Goal: Task Accomplishment & Management: Complete application form

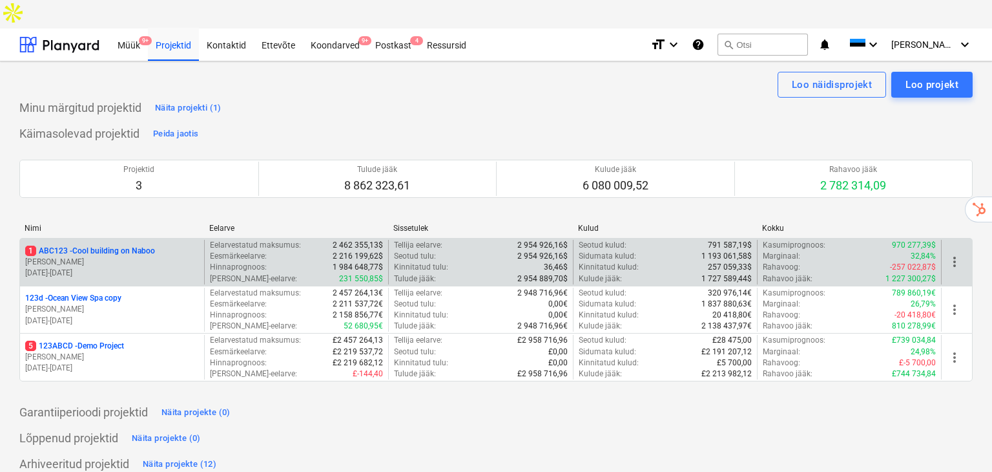
click at [105, 254] on div "1 ABC123 - Cool building on Naboo M. Hammer 01.09.2022 - 27.05.2027" at bounding box center [112, 262] width 184 height 45
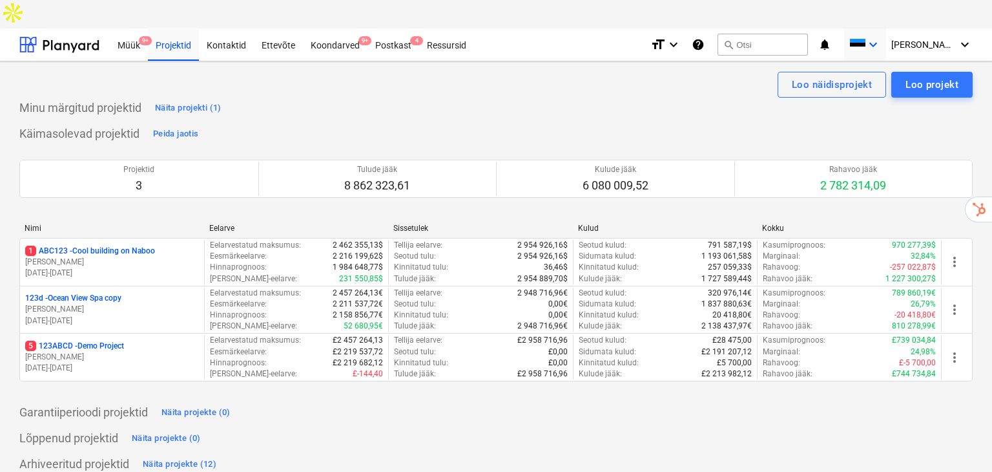
click at [881, 28] on div "keyboard_arrow_down" at bounding box center [866, 44] width 32 height 32
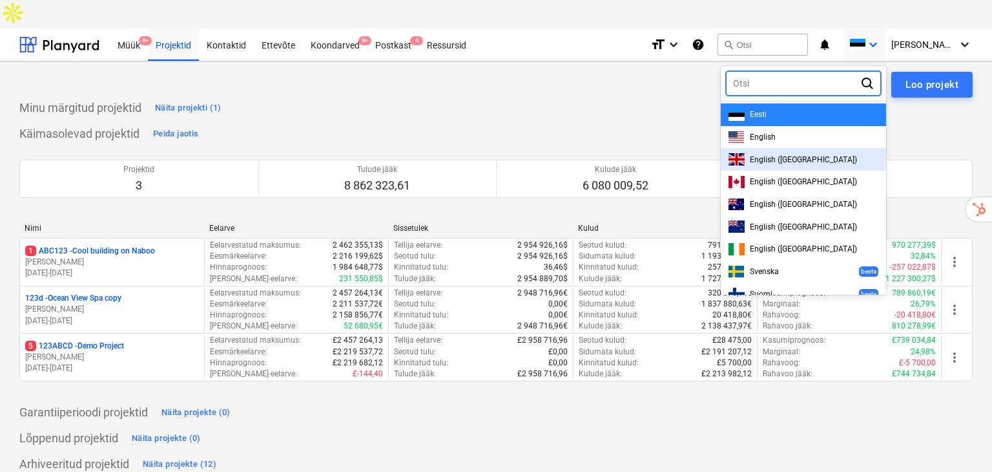
click at [813, 153] on div "English (UK)" at bounding box center [804, 159] width 150 height 12
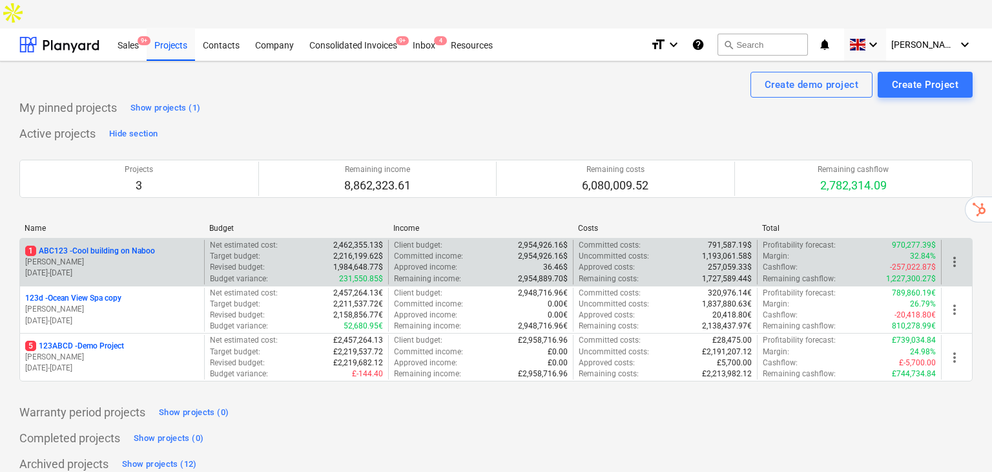
click at [109, 245] on p "1 ABC123 - Cool building on Naboo" at bounding box center [90, 250] width 130 height 11
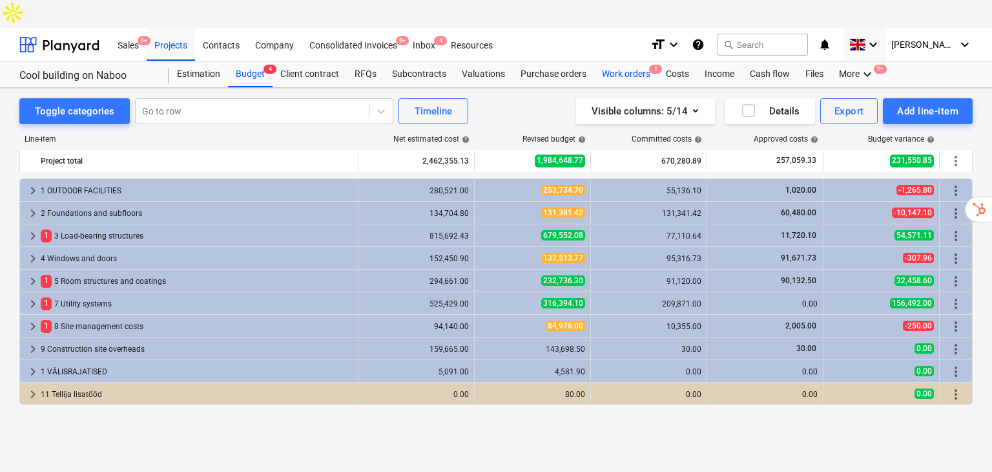
click at [643, 61] on div "Work orders 1" at bounding box center [626, 74] width 64 height 26
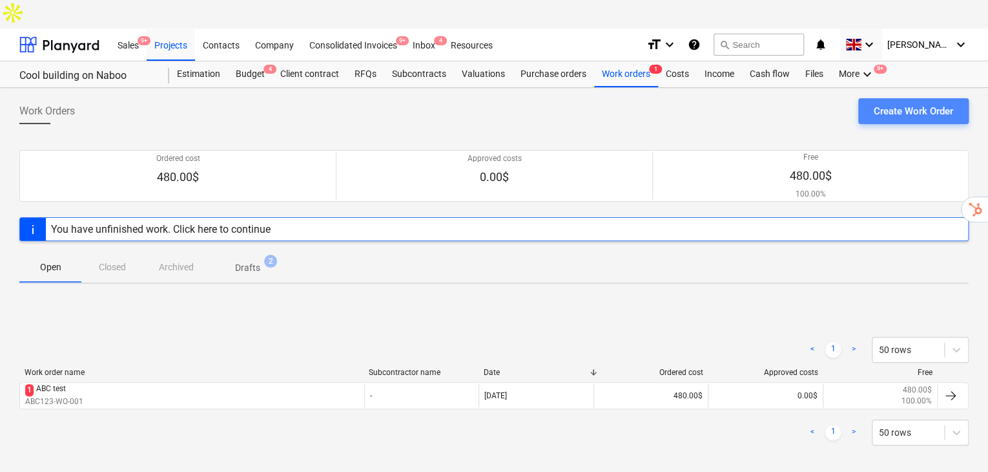
click at [939, 103] on div "Create Work Order" at bounding box center [913, 111] width 79 height 17
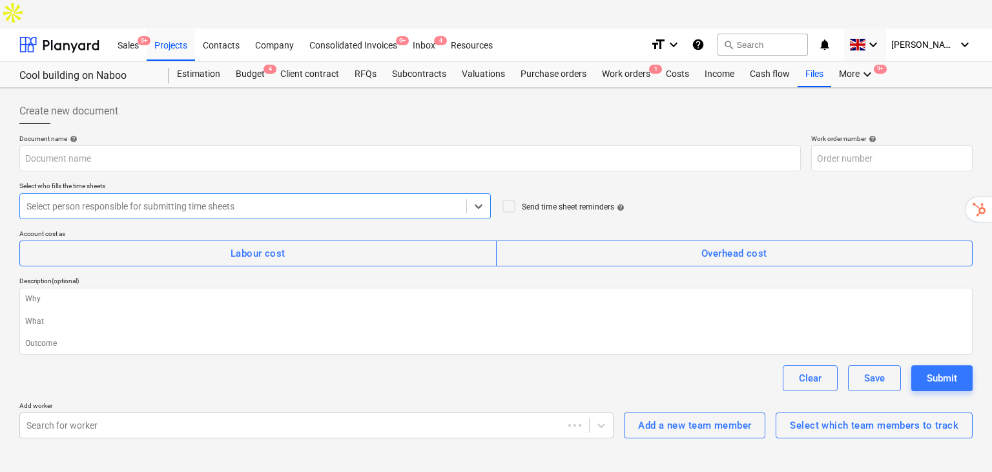
type textarea "x"
type input "ABC123-WO-006"
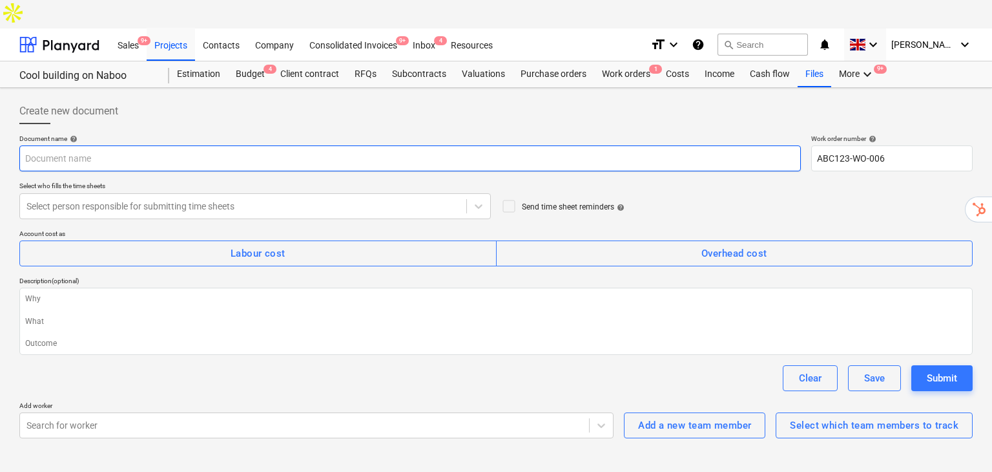
click at [258, 145] on input "text" at bounding box center [410, 158] width 782 height 26
type textarea "x"
type input "H"
type textarea "x"
type input "Ho"
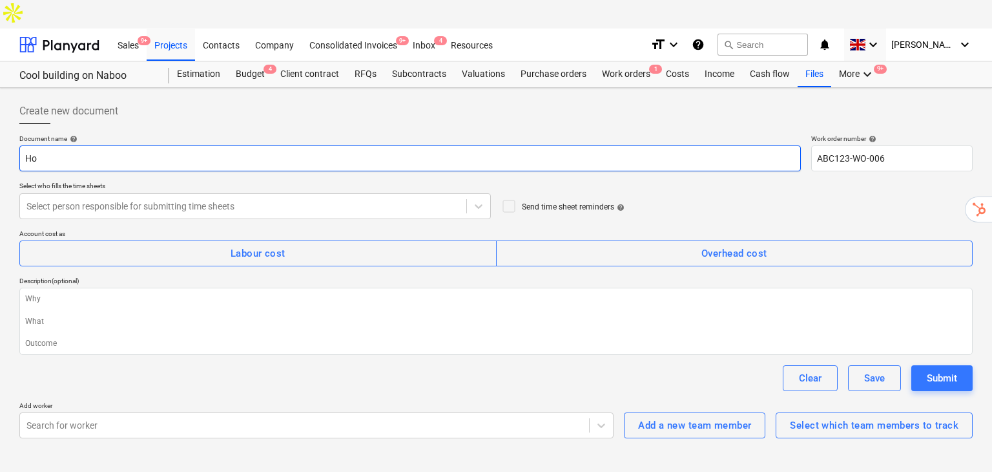
type textarea "x"
type input "Hou"
type textarea "x"
type input "Hous"
type textarea "x"
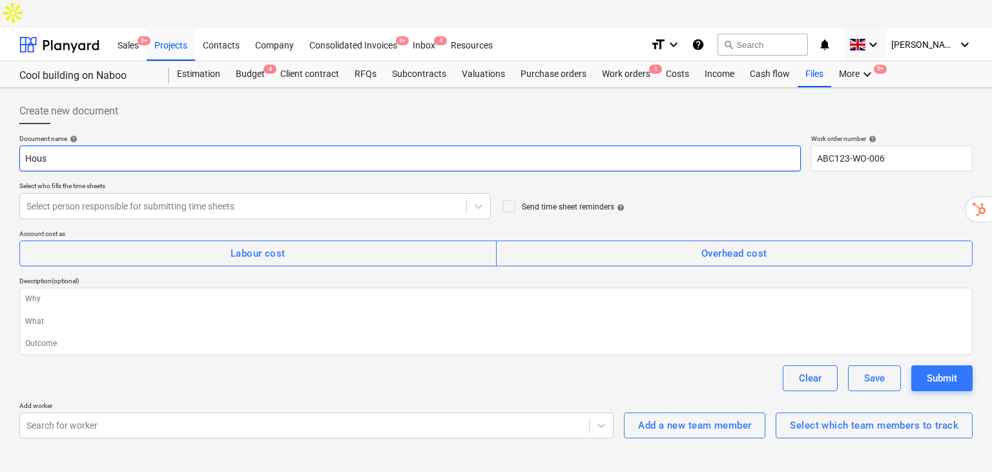
type input "House"
type textarea "x"
type input "House"
type textarea "x"
type input "House b"
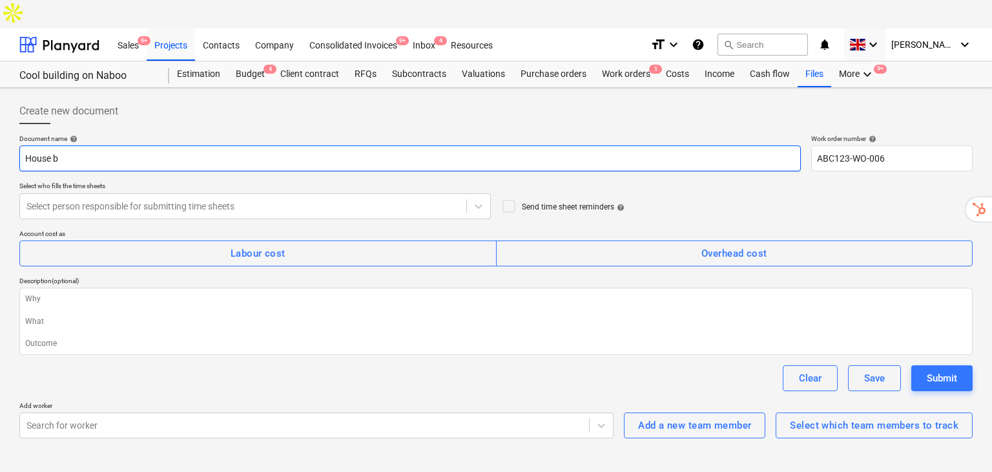
type textarea "x"
type input "House bu"
type textarea "x"
type input "House bui"
type textarea "x"
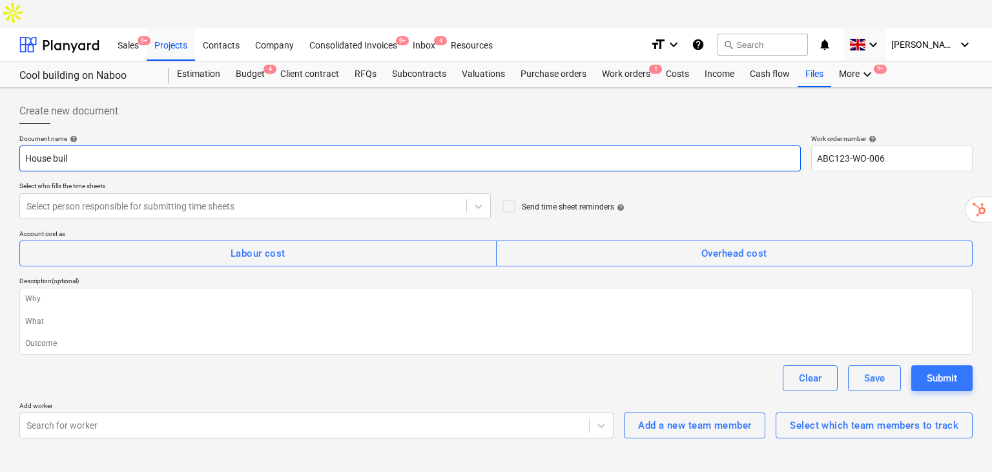
type input "House build"
type textarea "x"
type input "House build"
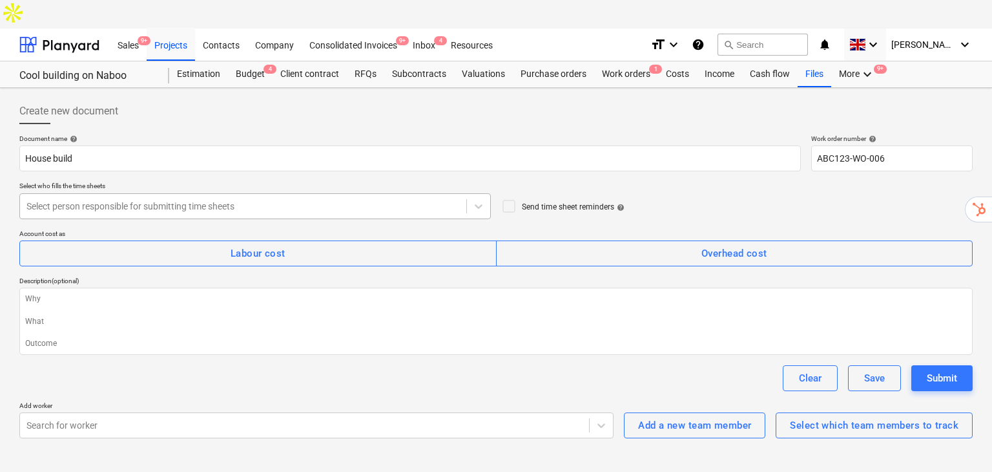
click at [225, 200] on div at bounding box center [242, 206] width 433 height 13
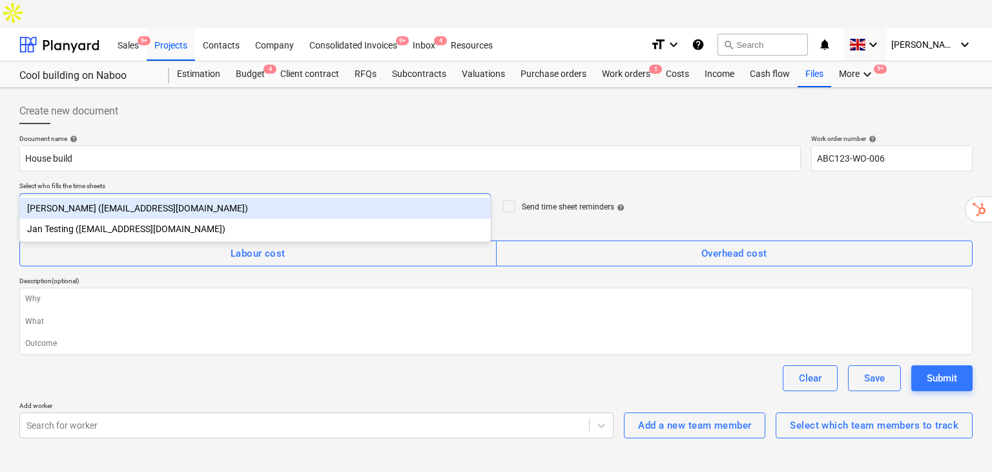
click at [177, 207] on div "Mike Hammer (kuuseandres2+wo@gmail.com)" at bounding box center [255, 208] width 472 height 21
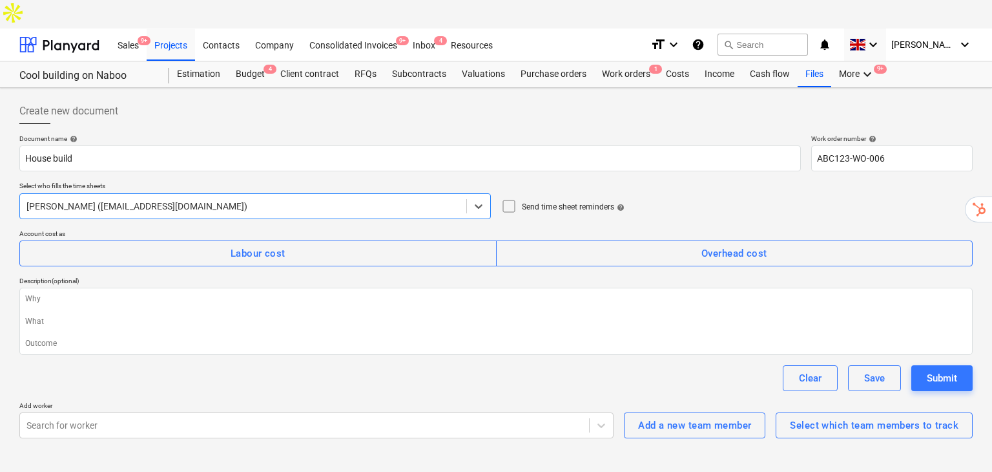
click at [519, 198] on div "Send time sheet reminders help" at bounding box center [562, 208] width 123 height 21
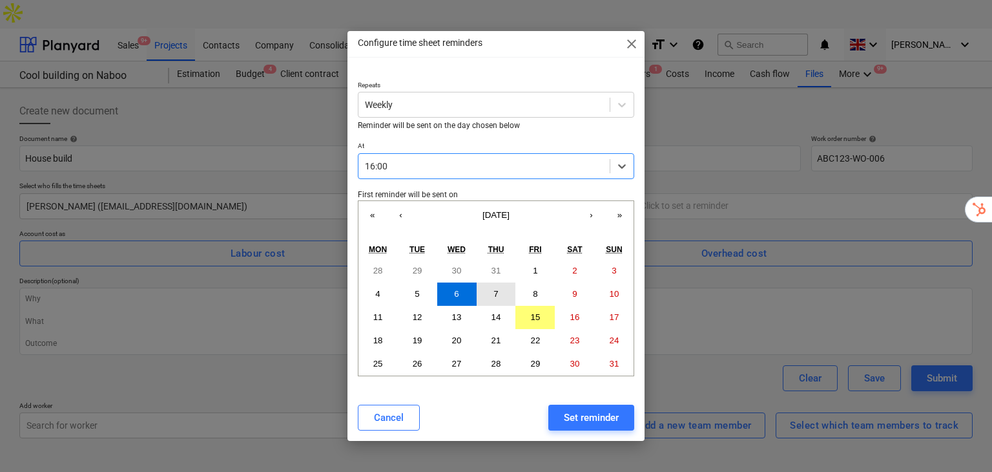
click at [494, 294] on abbr "7" at bounding box center [496, 294] width 5 height 10
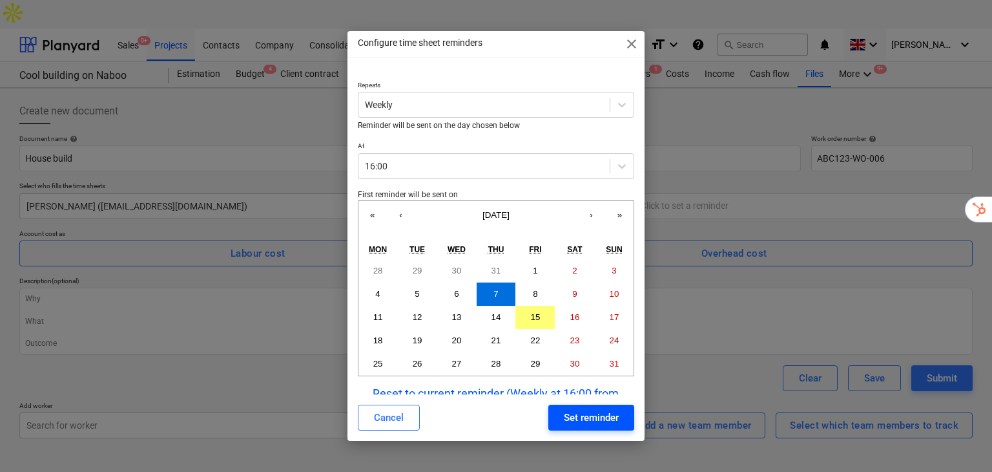
click at [576, 418] on div "Set reminder" at bounding box center [591, 417] width 55 height 17
type textarea "x"
type input "Weekly at 16:00, starting from Thu, 07.08.2025"
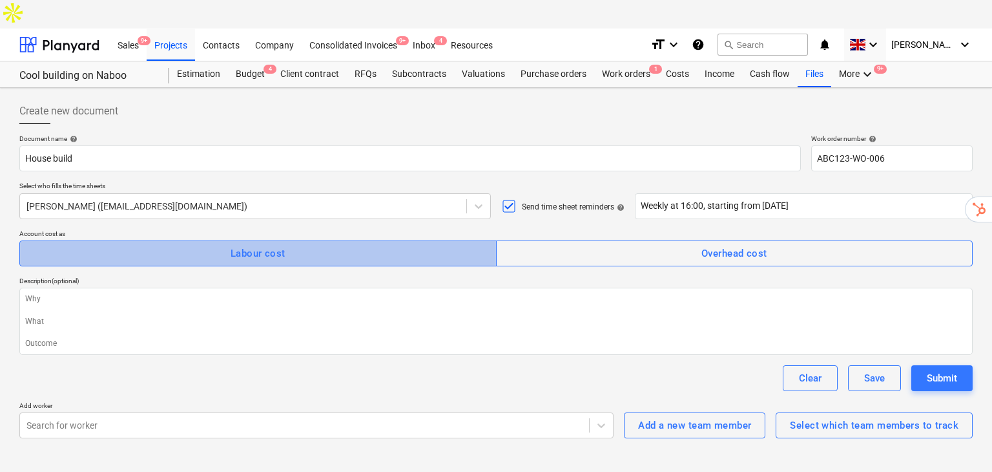
click at [196, 245] on span "Labour cost" at bounding box center [258, 253] width 449 height 17
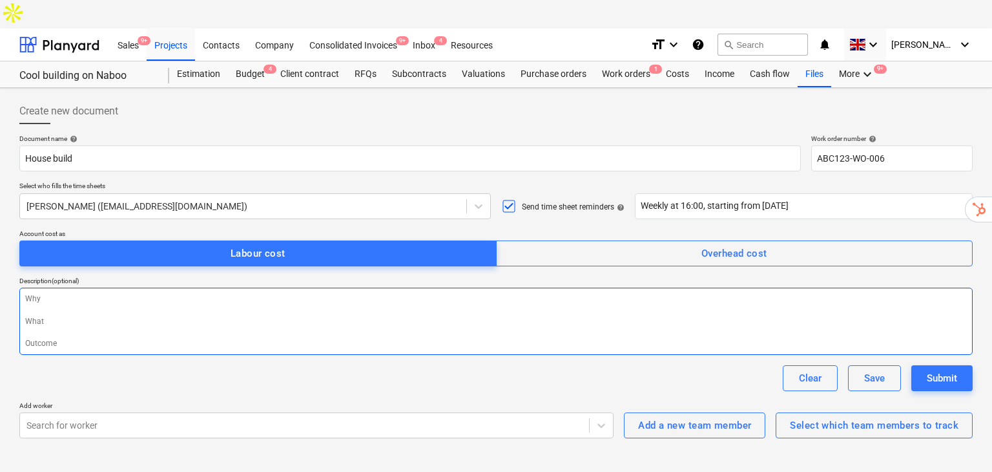
click at [165, 287] on textarea at bounding box center [496, 320] width 954 height 67
type textarea "x"
type textarea "L"
type textarea "x"
type textarea "Le"
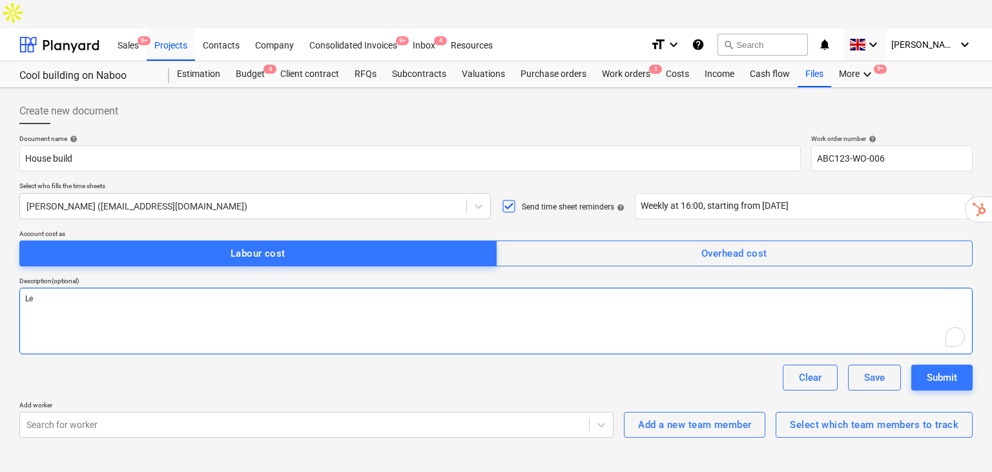
type textarea "x"
type textarea "Let"
type textarea "x"
type textarea "Lets"
type textarea "x"
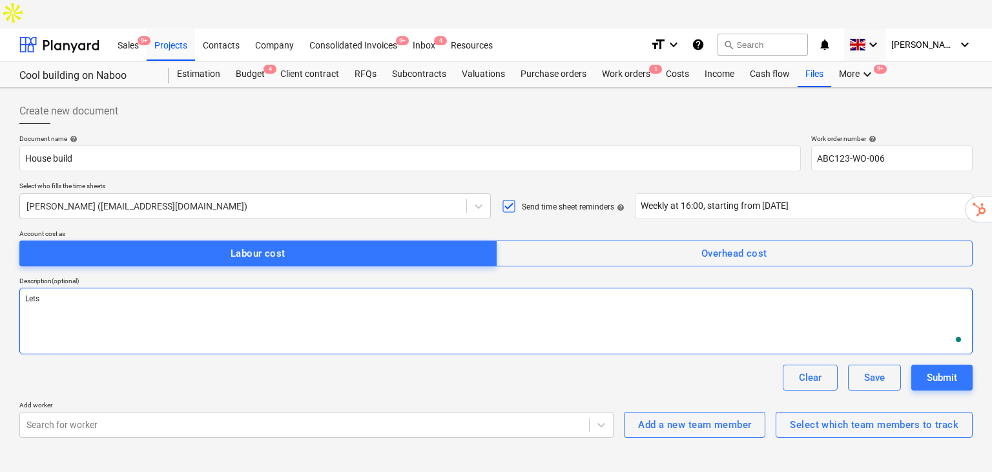
type textarea "Lets"
type textarea "x"
type textarea "Lets"
type textarea "x"
type textarea "Let"
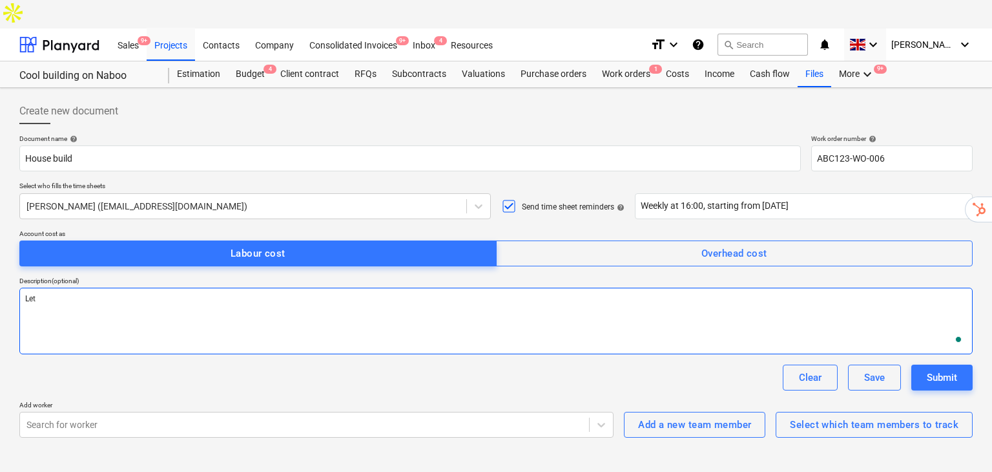
type textarea "x"
type textarea "Le"
type textarea "x"
type textarea "L"
type textarea "x"
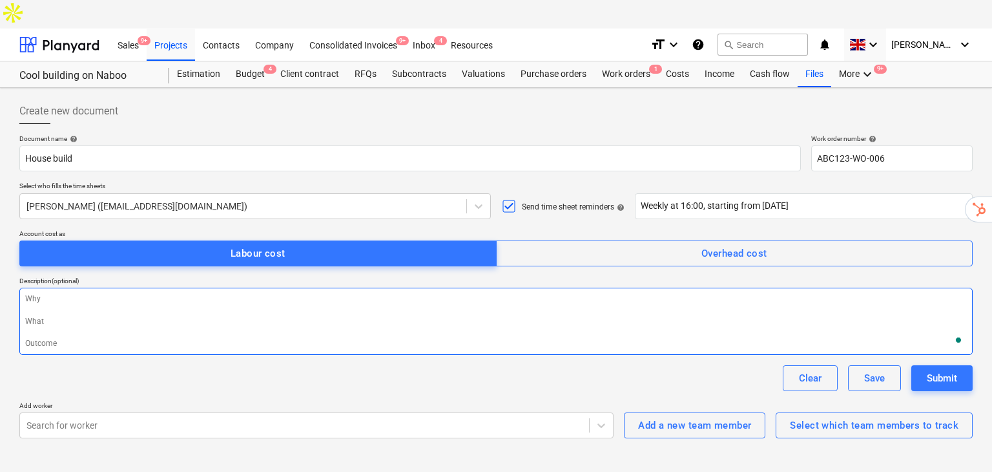
type textarea "H"
type textarea "x"
type textarea "Her"
type textarea "x"
type textarea "Here"
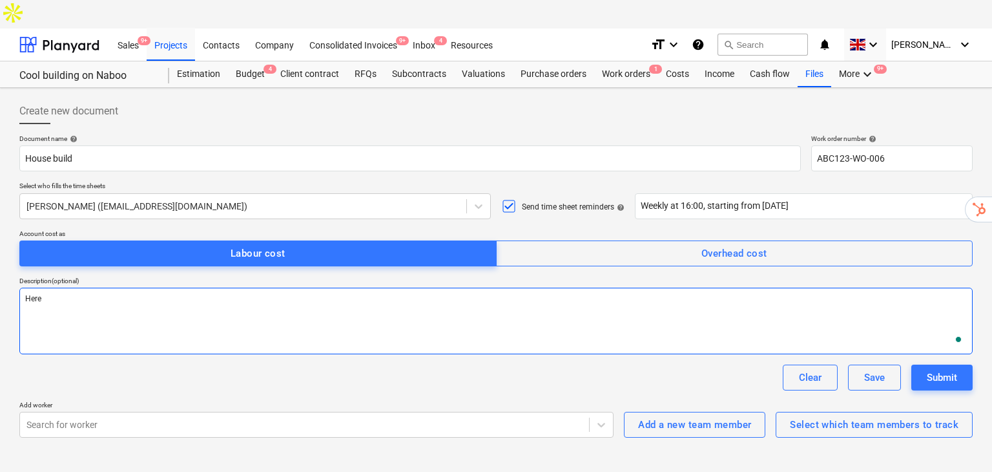
type textarea "x"
type textarea "Here g"
type textarea "x"
type textarea "Here go"
type textarea "x"
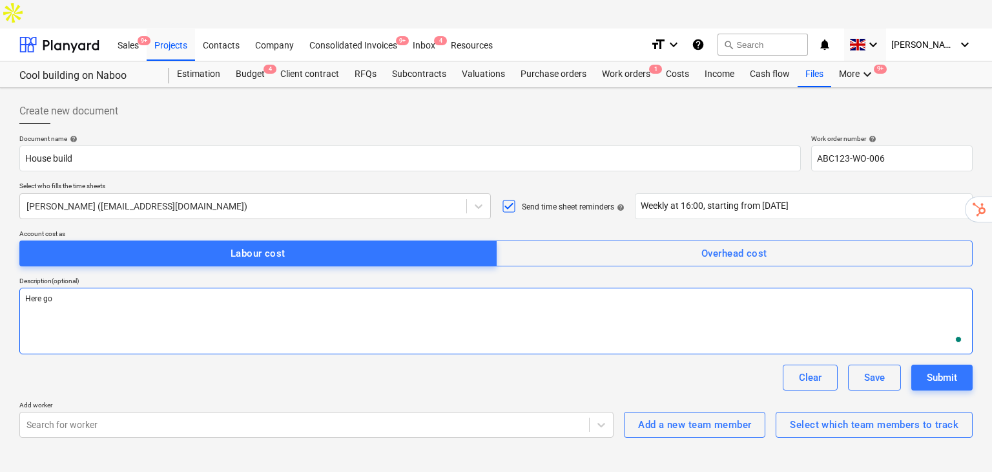
type textarea "Here goe"
type textarea "x"
type textarea "Here goes"
type textarea "x"
type textarea "Here goes"
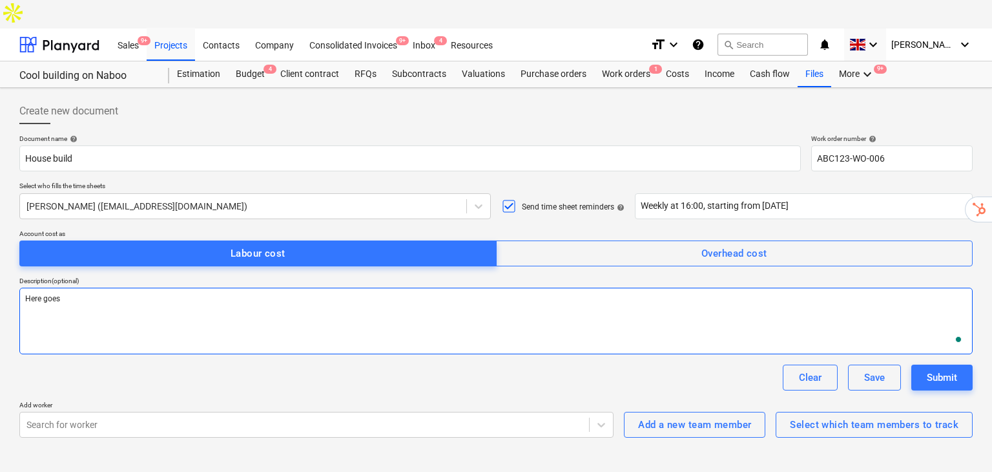
type textarea "x"
type textarea "Here goes t"
type textarea "x"
type textarea "Here goes th"
type textarea "x"
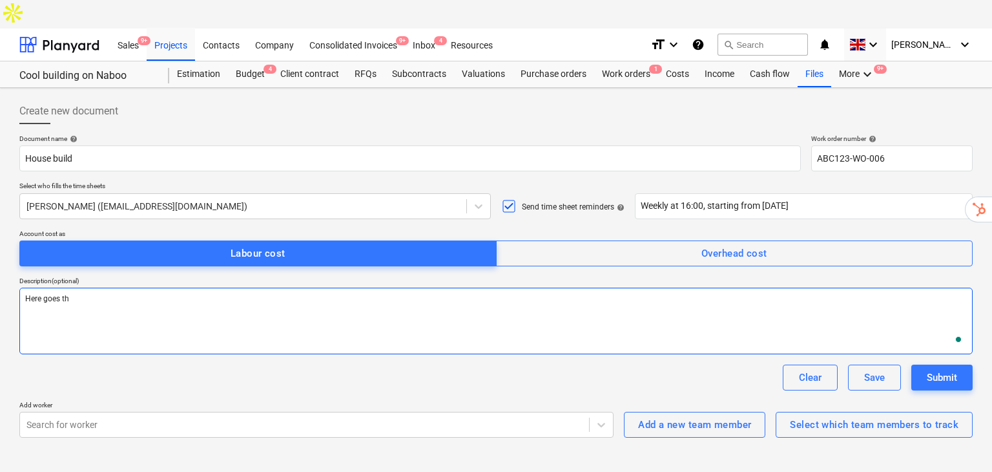
type textarea "Here goes the"
type textarea "x"
type textarea "Here goes the"
type textarea "x"
type textarea "Here goes the d"
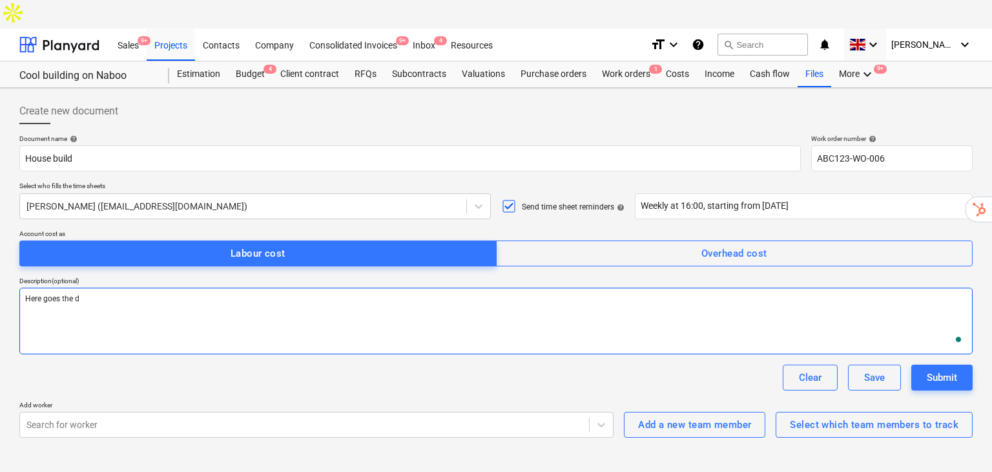
type textarea "x"
type textarea "Here goes the de"
type textarea "x"
type textarea "Here goes the des"
type textarea "x"
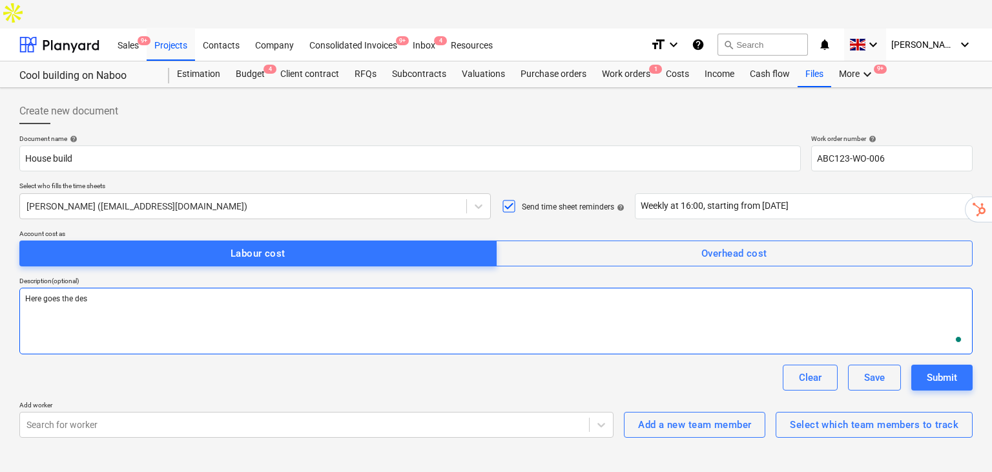
type textarea "Here goes the desc"
type textarea "x"
type textarea "Here goes the desct"
type textarea "x"
type textarea "Here goes the desc"
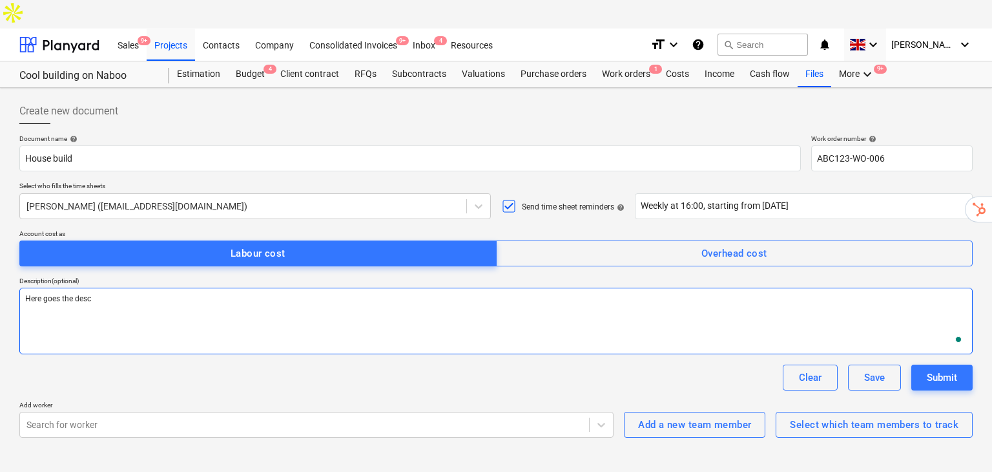
type textarea "x"
type textarea "Here goes the descr"
type textarea "x"
type textarea "Here goes the descru"
type textarea "x"
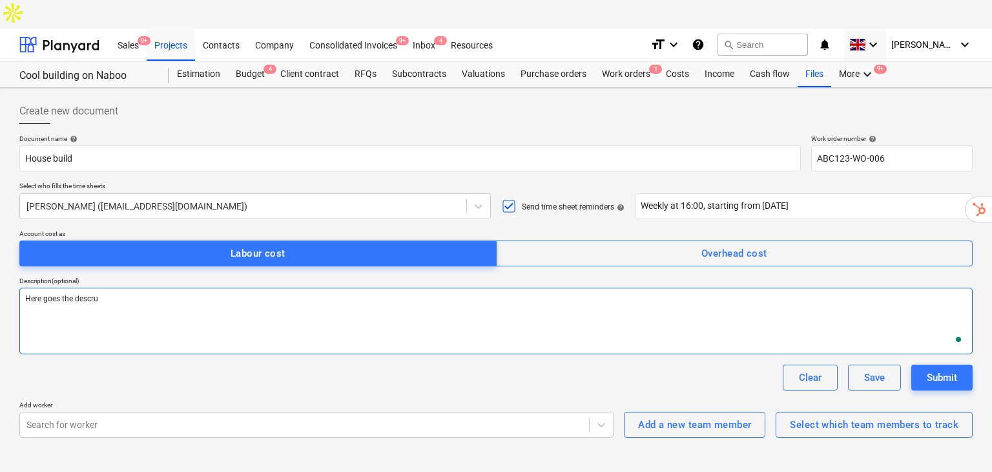
type textarea "Here goes the descr"
type textarea "x"
type textarea "Here goes the descri"
type textarea "x"
type textarea "Here goes the descrip"
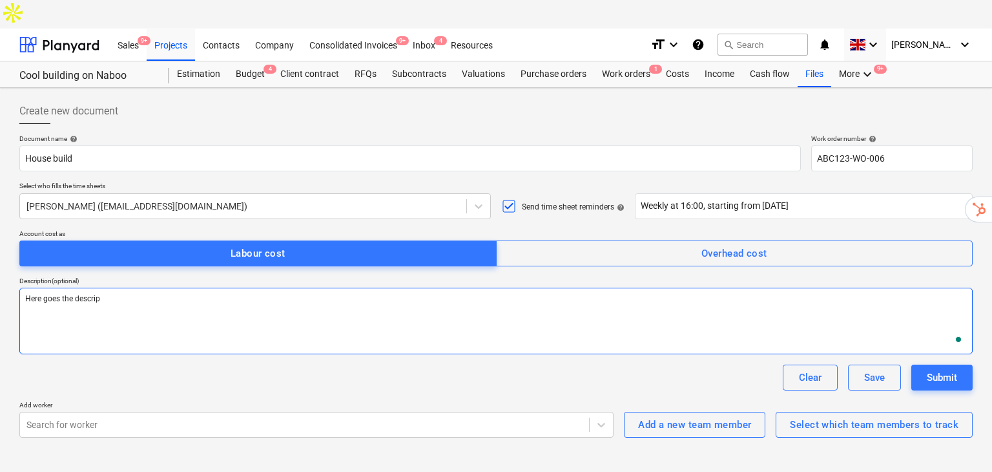
type textarea "x"
type textarea "Here goes the descript"
type textarea "x"
type textarea "Here goes the descripti"
type textarea "x"
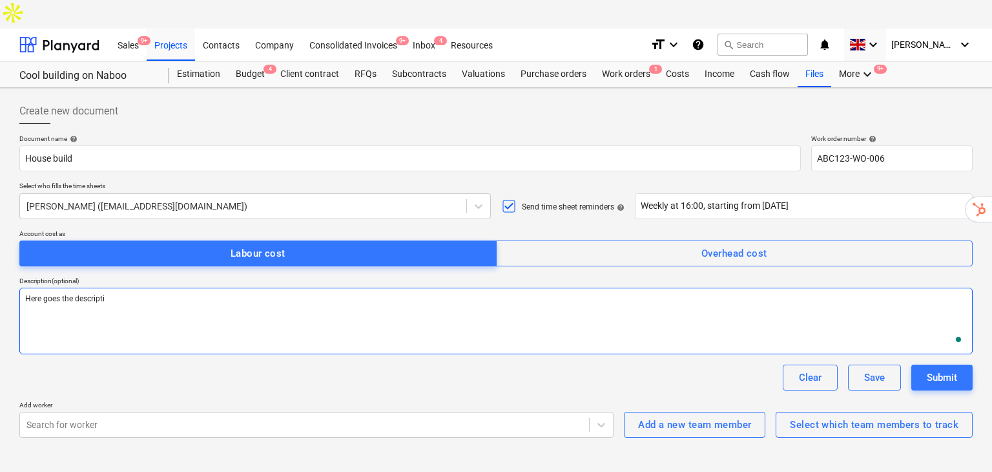
type textarea "Here goes the descriptio"
type textarea "x"
type textarea "Here goes the description"
type textarea "x"
type textarea "Here goes the description"
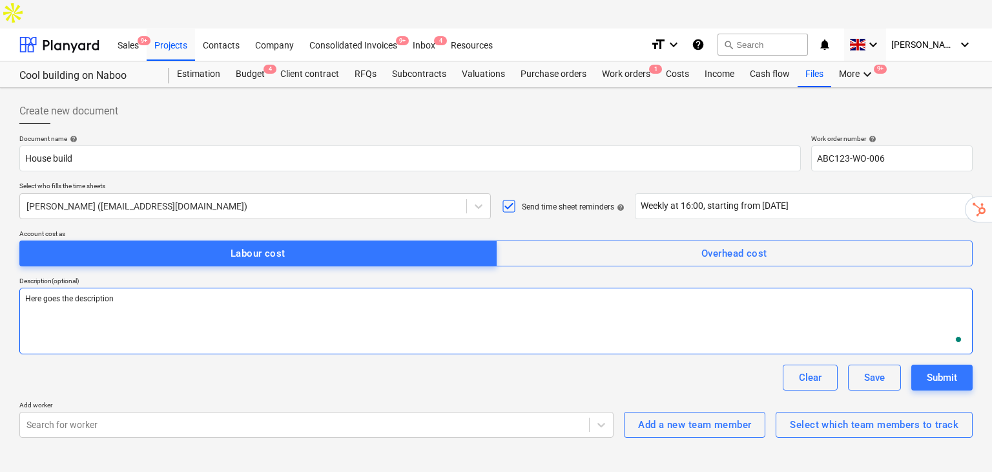
type textarea "x"
type textarea "Here goes the description t"
type textarea "x"
type textarea "Here goes the description to"
type textarea "x"
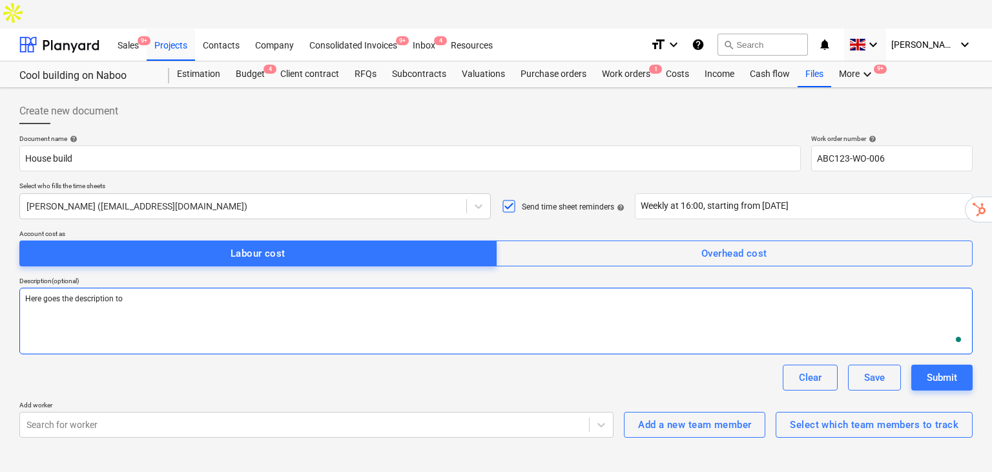
type textarea "Here goes the description to"
type textarea "x"
type textarea "Here goes the description to t"
type textarea "x"
type textarea "Here goes the description to th"
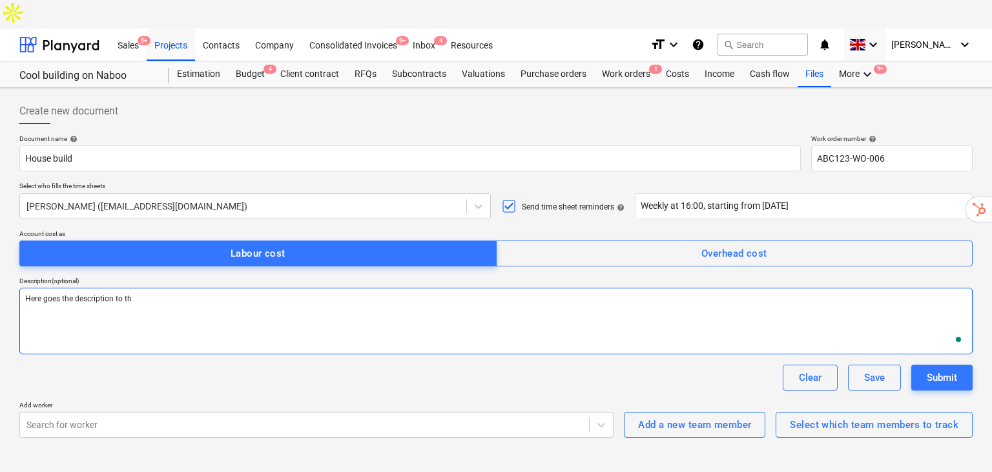
type textarea "x"
type textarea "Here goes the description to the"
type textarea "x"
type textarea "Here goes the description to the"
type textarea "x"
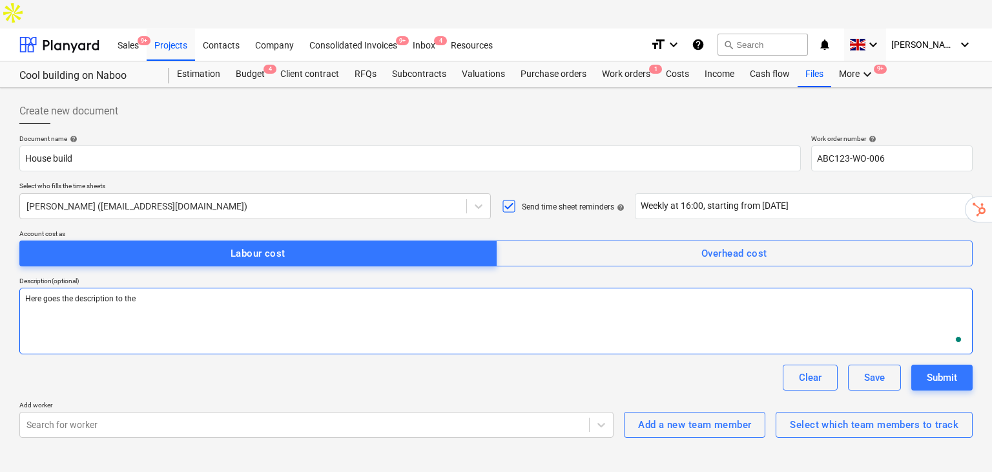
type textarea "Here goes the description to the r"
type textarea "x"
type textarea "Here goes the description to the re"
type textarea "x"
type textarea "Here goes the description to the rep"
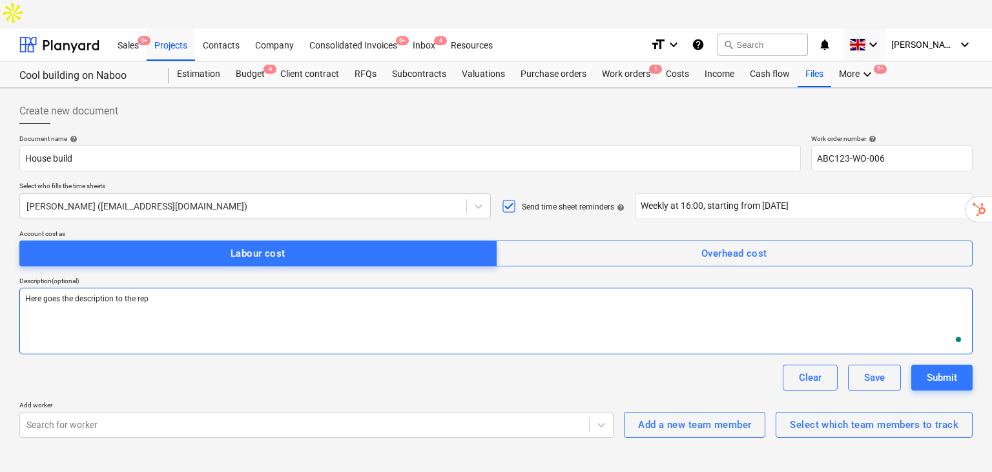
type textarea "x"
type textarea "Here goes the description to the rep"
type textarea "x"
type textarea "Here goes the description to the rep w"
type textarea "x"
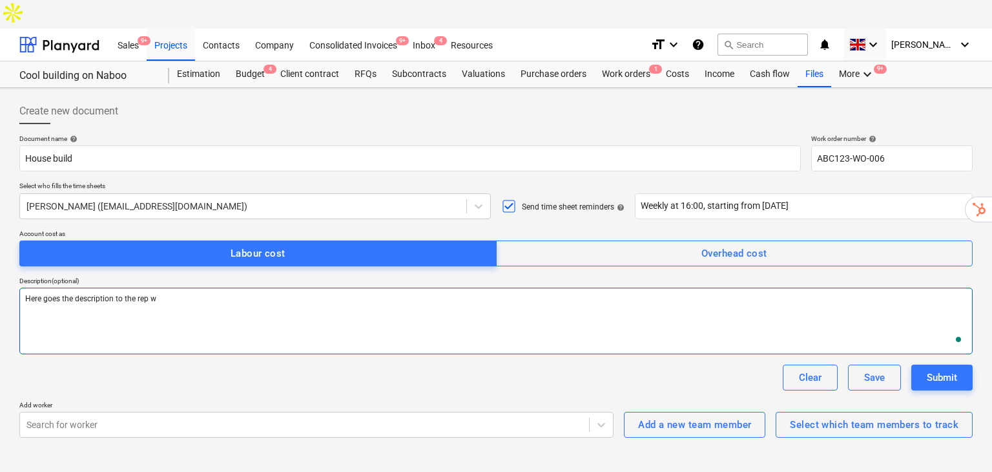
type textarea "Here goes the description to the rep wh"
type textarea "x"
type textarea "Here goes the description to the rep who"
type textarea "x"
type textarea "Here goes the description to the rep who"
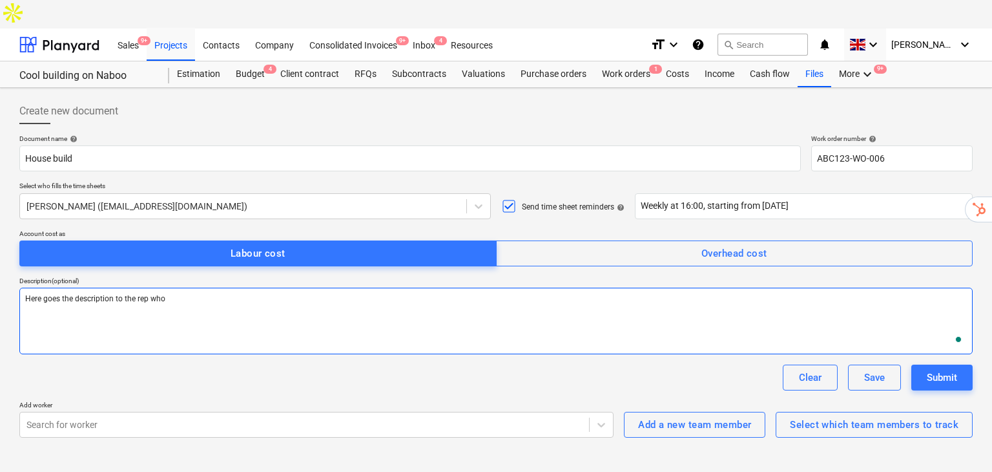
type textarea "x"
type textarea "Here goes the description to the rep who f"
type textarea "x"
type textarea "Here goes the description to the rep who fi"
type textarea "x"
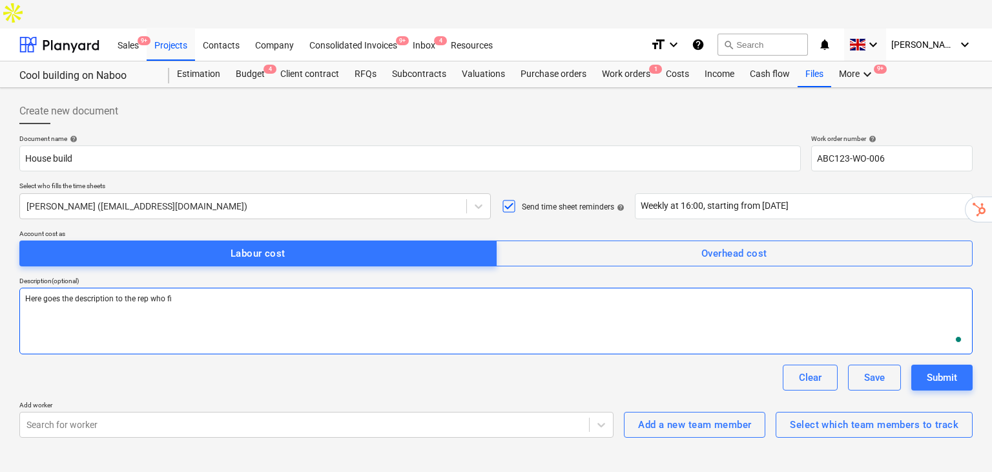
type textarea "Here goes the description to the rep who fil"
type textarea "x"
type textarea "Here goes the description to the rep who fill"
type textarea "x"
type textarea "Here goes the description to the rep who fills"
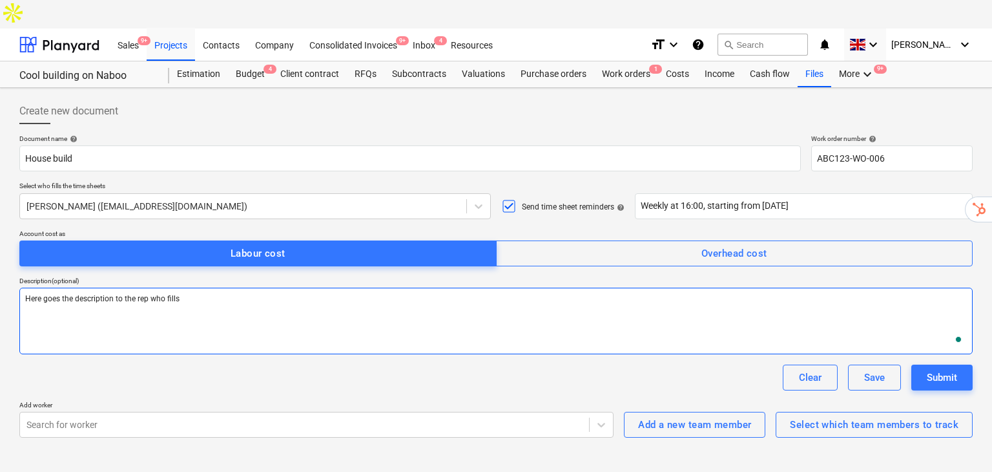
type textarea "x"
type textarea "Here goes the description to the rep who fills i"
type textarea "x"
type textarea "Here goes the description to the rep who fills in"
type textarea "x"
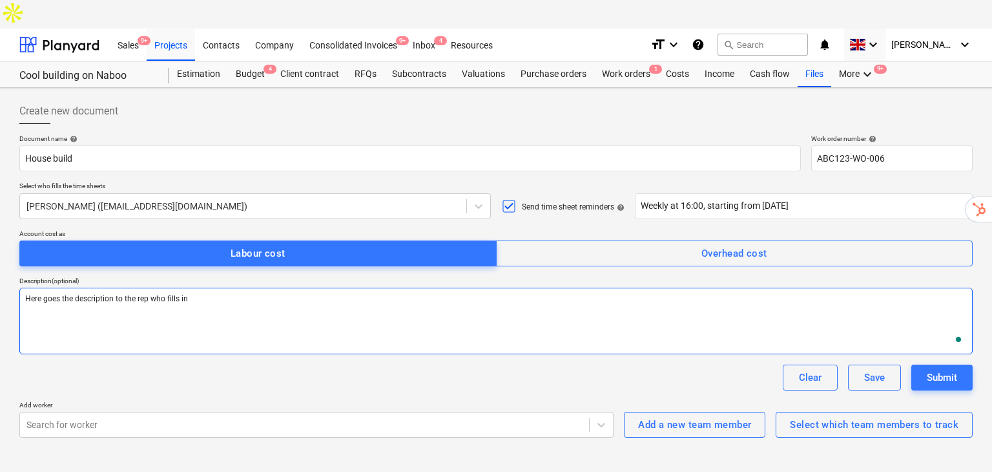
type textarea "Here goes the description to the rep who fills in t"
type textarea "x"
type textarea "Here goes the description to the rep who fills in th"
type textarea "x"
type textarea "Here goes the description to the rep who fills in the"
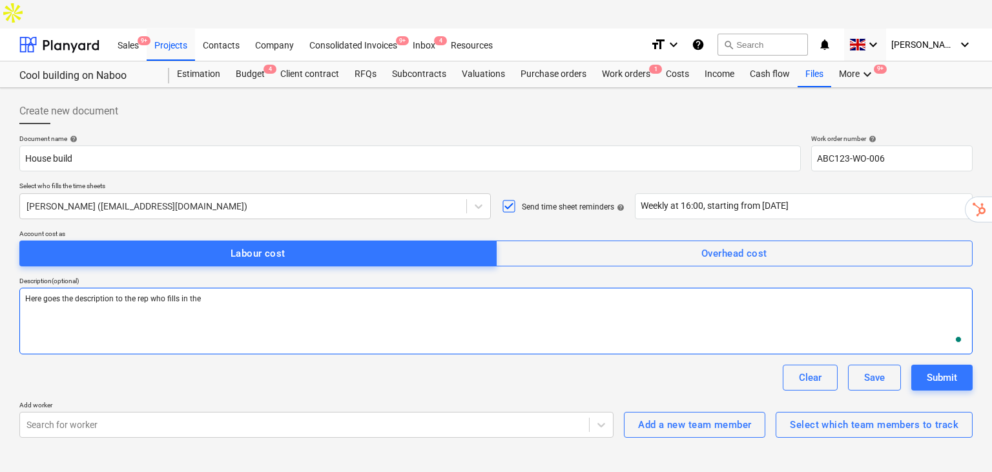
type textarea "x"
type textarea "Here goes the description to the rep who fills in the"
type textarea "x"
type textarea "Here goes the description to the rep who fills in the t"
type textarea "x"
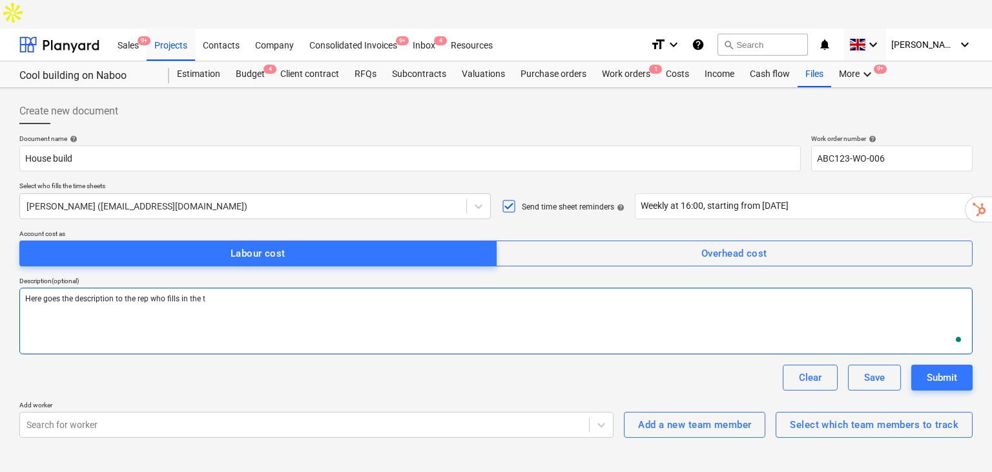
type textarea "Here goes the description to the rep who fills in the ti"
type textarea "x"
type textarea "Here goes the description to the rep who fills in the time"
type textarea "x"
type textarea "Here goes the description to the rep who fills in the time"
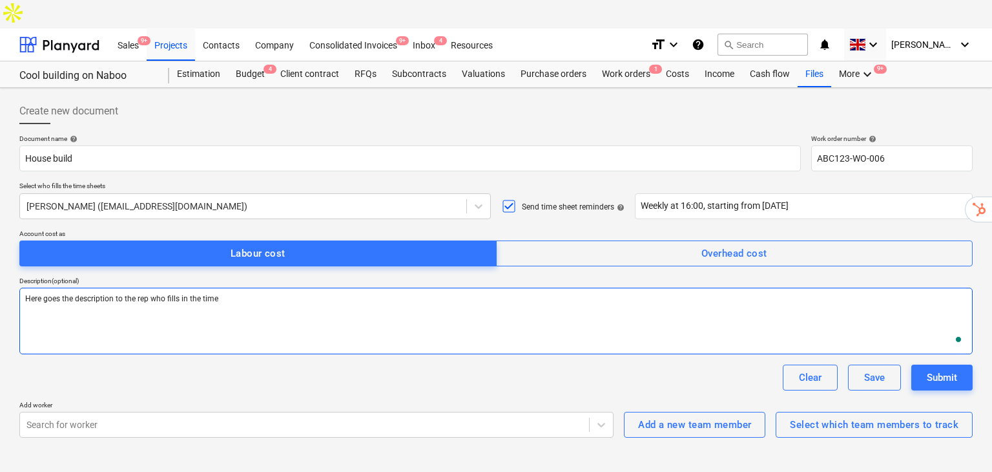
type textarea "x"
type textarea "Here goes the description to the rep who fills in the time s"
type textarea "x"
type textarea "Here goes the description to the rep who fills in the time sh"
type textarea "x"
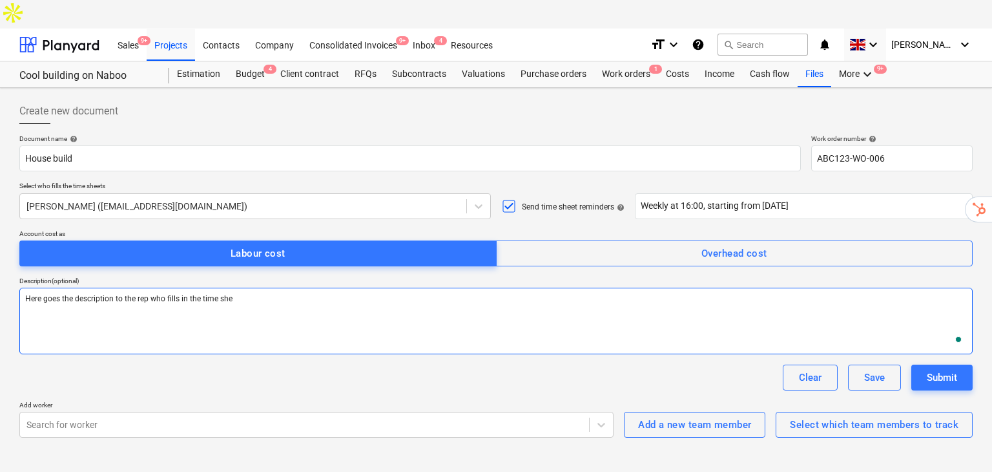
type textarea "Here goes the description to the rep who fills in the time shet"
type textarea "x"
type textarea "Here goes the description to the rep who fills in the time shete"
type textarea "x"
type textarea "Here goes the description to the rep who fills in the time shete,"
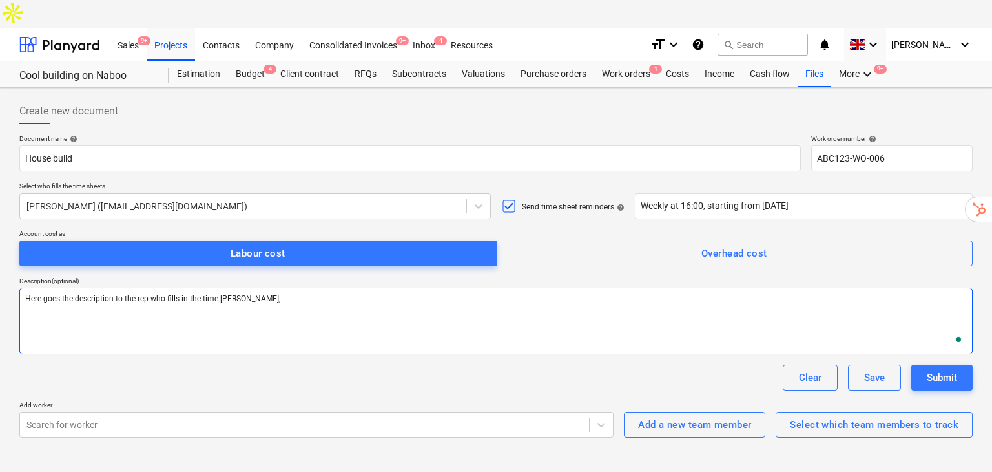
type textarea "x"
type textarea "Here goes the description to the rep who fills in the time shete"
type textarea "x"
type textarea "Here goes the description to the rep who fills in the time shet"
type textarea "x"
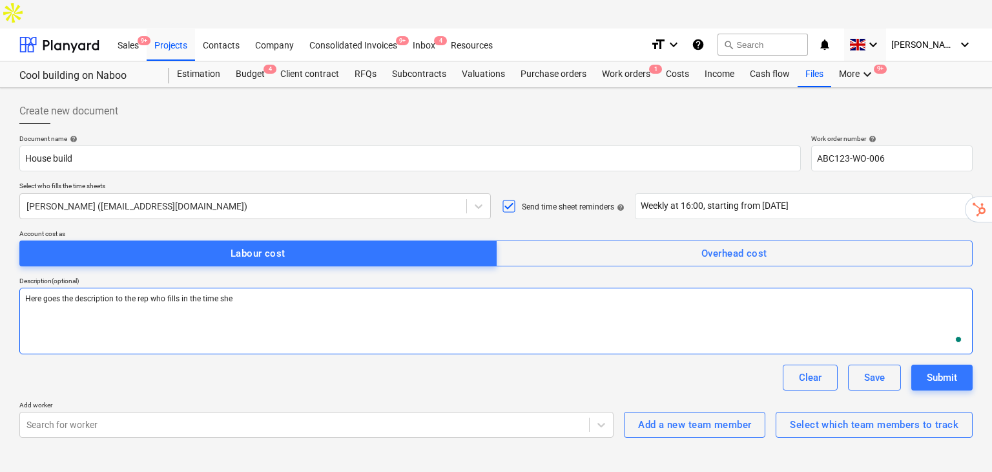
type textarea "Here goes the description to the rep who fills in the time shee"
type textarea "x"
type textarea "Here goes the description to the rep who fills in the time sheet"
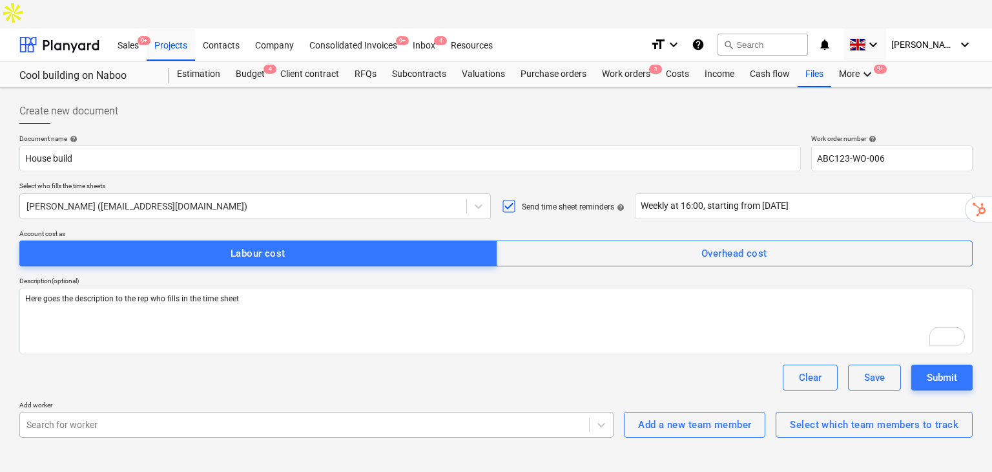
click at [192, 406] on body "Sales 9+ Projects Contacts Company Consolidated Invoices 9+ Inbox 4 Resources f…" at bounding box center [496, 250] width 992 height 500
click at [192, 418] on div at bounding box center [304, 424] width 556 height 13
click at [711, 412] on button "Add a new team member" at bounding box center [694, 425] width 141 height 26
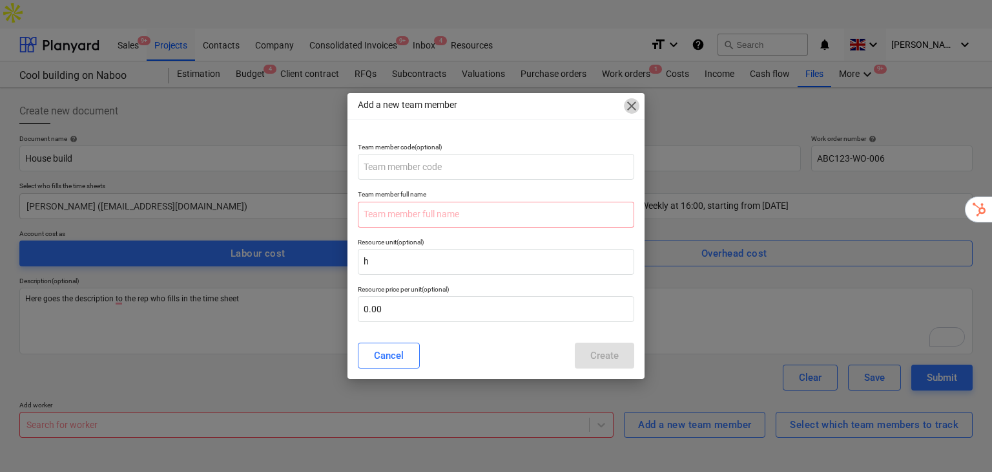
click at [634, 109] on span "close" at bounding box center [632, 106] width 16 height 16
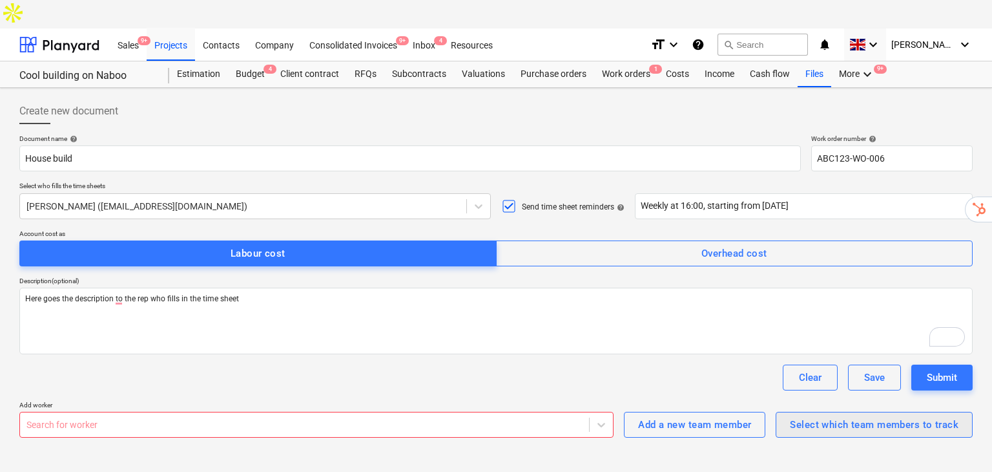
click at [828, 416] on div "Select which team members to track" at bounding box center [874, 424] width 169 height 17
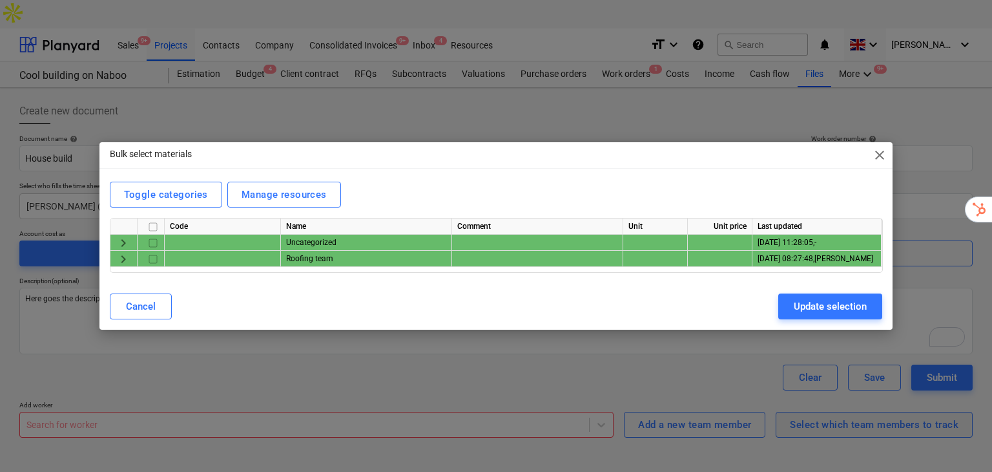
type textarea "x"
click at [124, 262] on span "keyboard_arrow_right" at bounding box center [124, 259] width 16 height 16
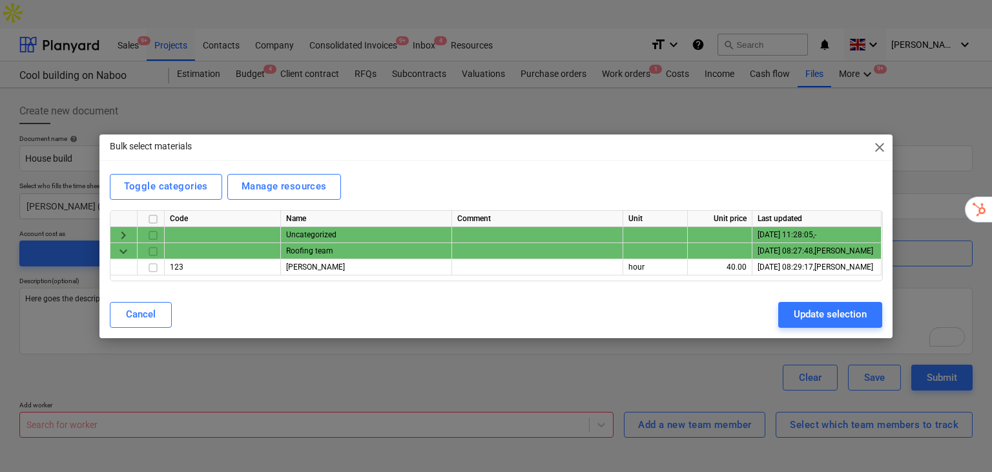
click at [121, 231] on span "keyboard_arrow_right" at bounding box center [124, 235] width 16 height 16
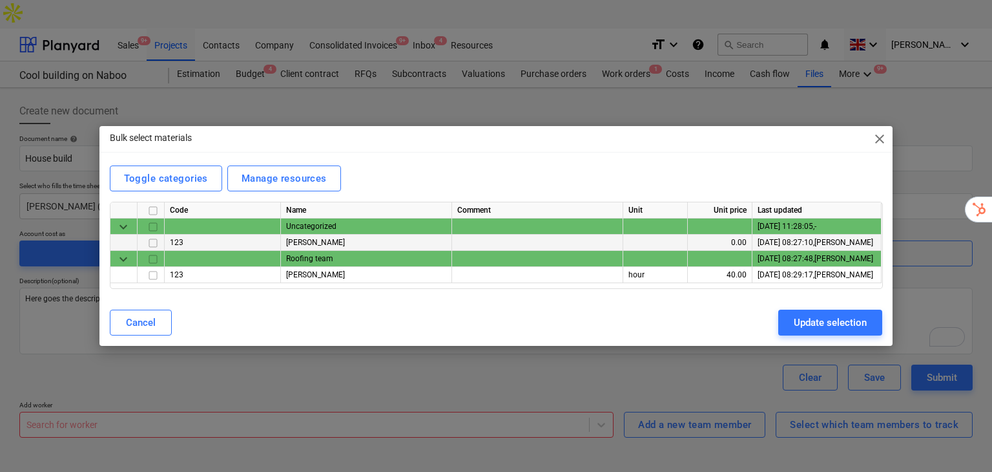
click at [154, 241] on input "checkbox" at bounding box center [153, 243] width 16 height 16
click at [154, 269] on input "checkbox" at bounding box center [153, 275] width 16 height 16
checkbox input "true"
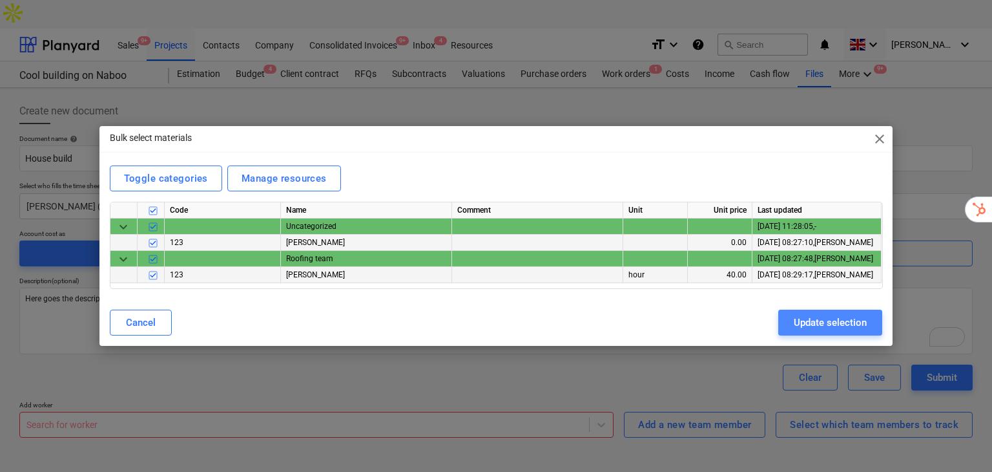
click at [848, 325] on div "Update selection" at bounding box center [830, 322] width 73 height 17
type textarea "x"
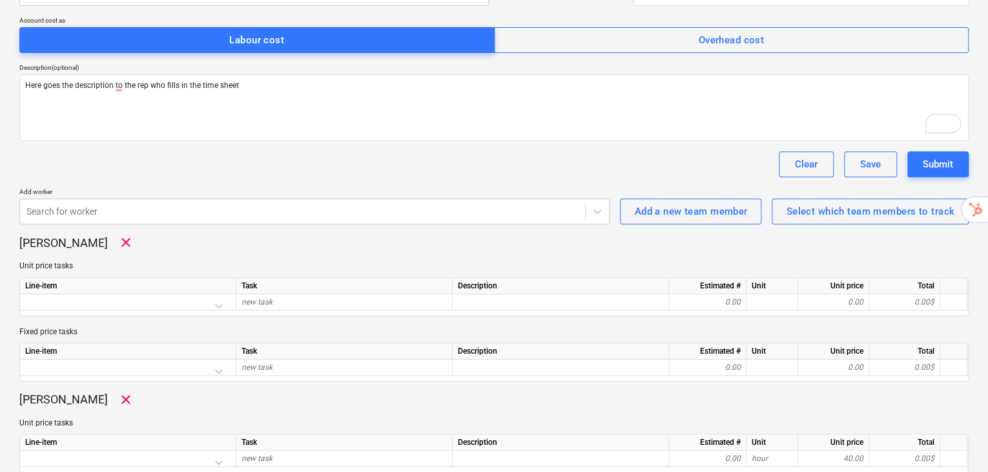
scroll to position [215, 0]
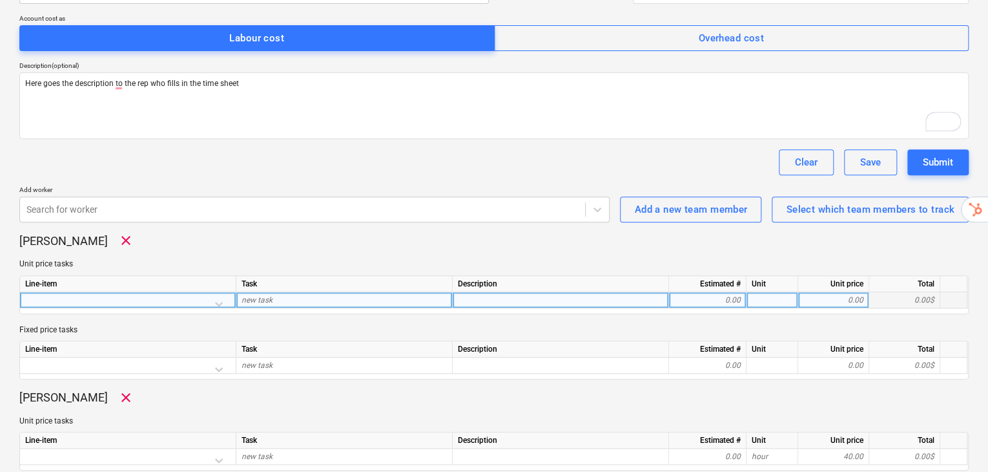
click at [289, 292] on div "new task" at bounding box center [344, 300] width 216 height 16
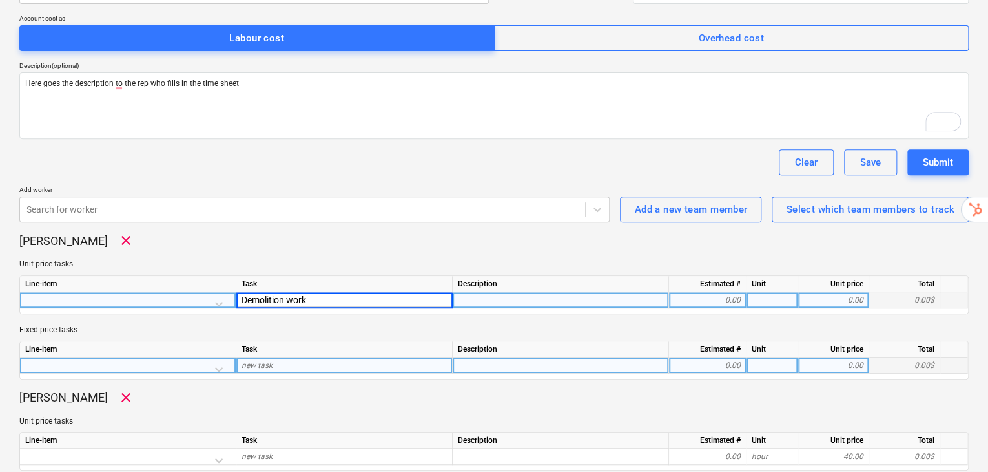
type input "Demolition works"
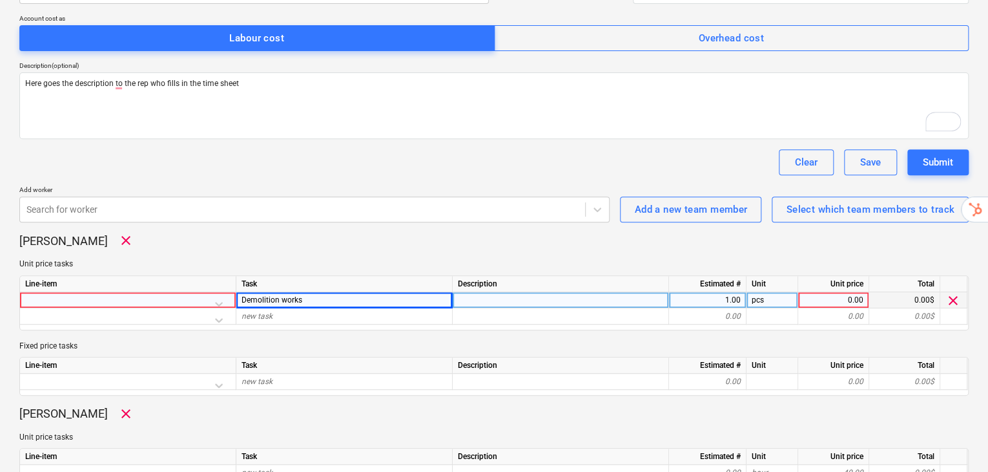
click at [222, 292] on div at bounding box center [127, 303] width 205 height 23
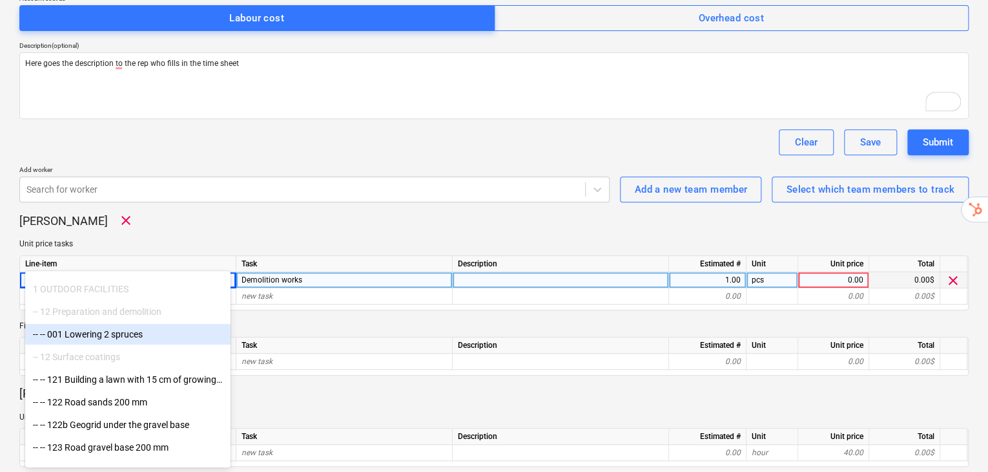
scroll to position [86, 0]
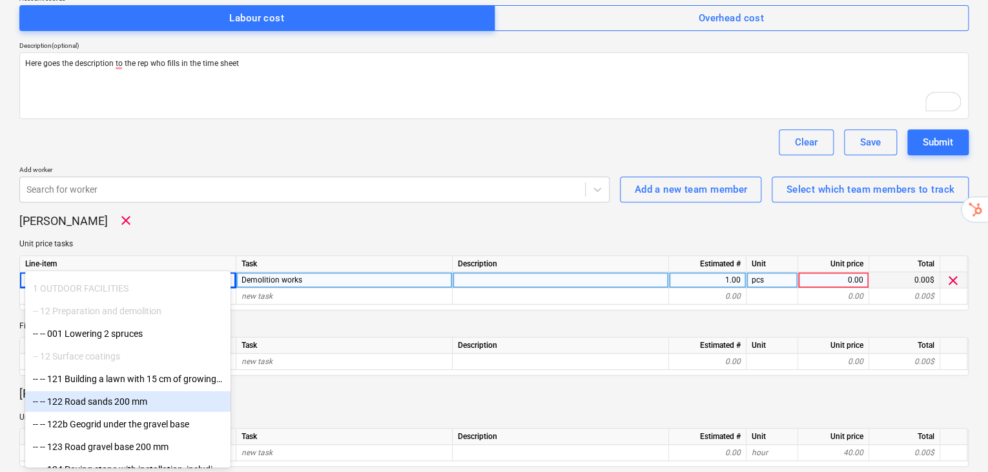
drag, startPoint x: 151, startPoint y: 410, endPoint x: 139, endPoint y: 397, distance: 17.4
click at [139, 397] on div "-- -- 122 Road sands 200 mm" at bounding box center [127, 401] width 205 height 21
type textarea "x"
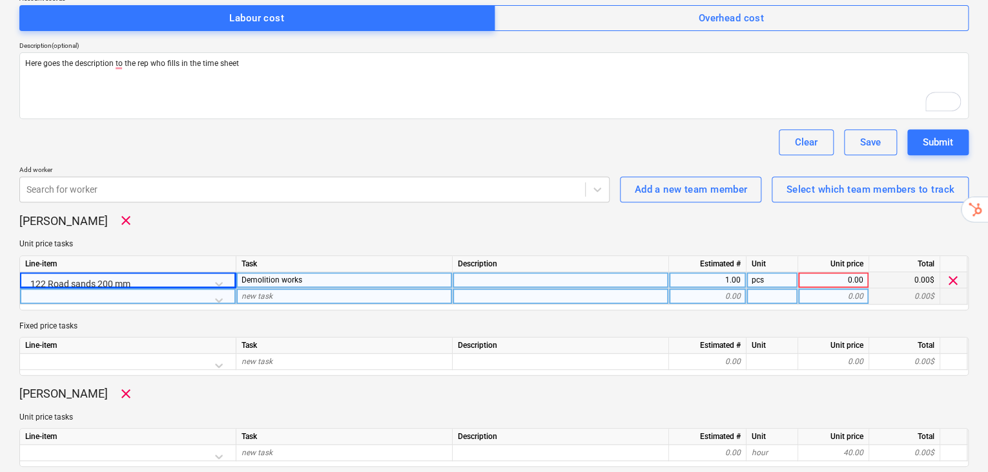
click at [289, 288] on div "new task" at bounding box center [344, 296] width 216 height 16
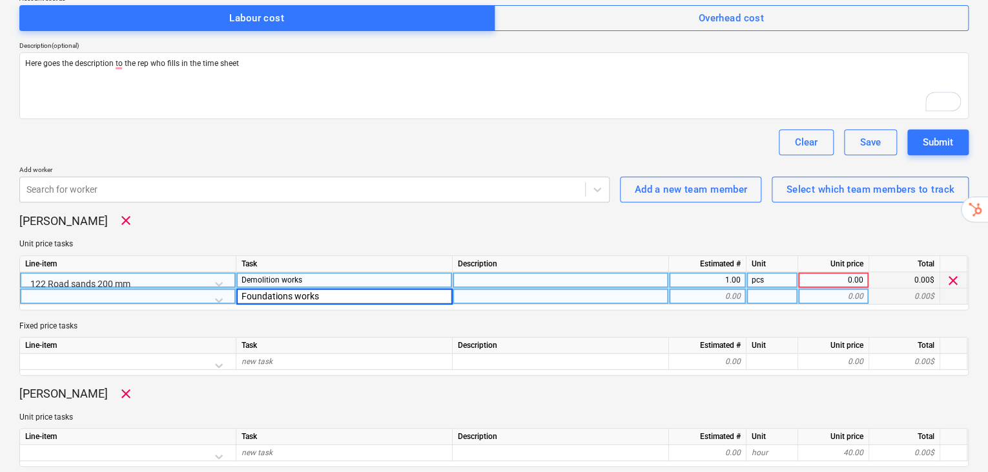
click at [289, 288] on input "Foundations works" at bounding box center [344, 296] width 216 height 16
click at [291, 288] on input "Foundations works" at bounding box center [344, 296] width 216 height 16
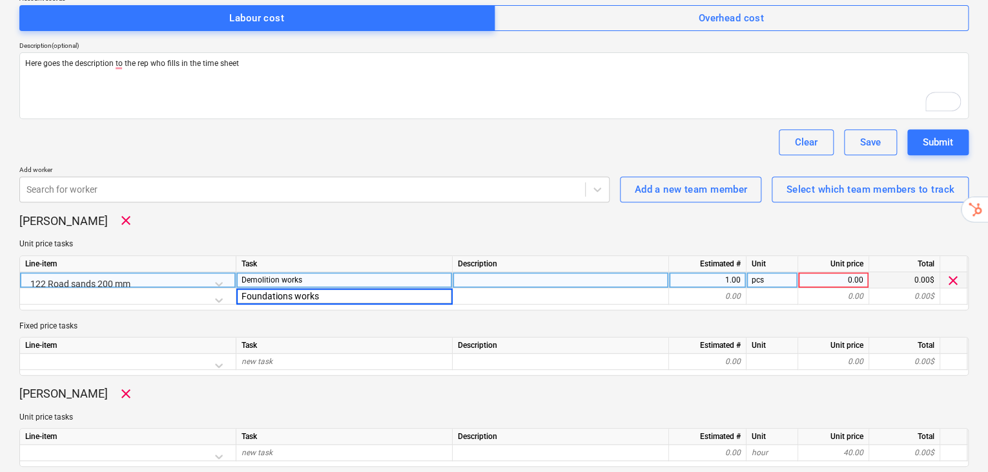
type input "Foundation works"
type textarea "x"
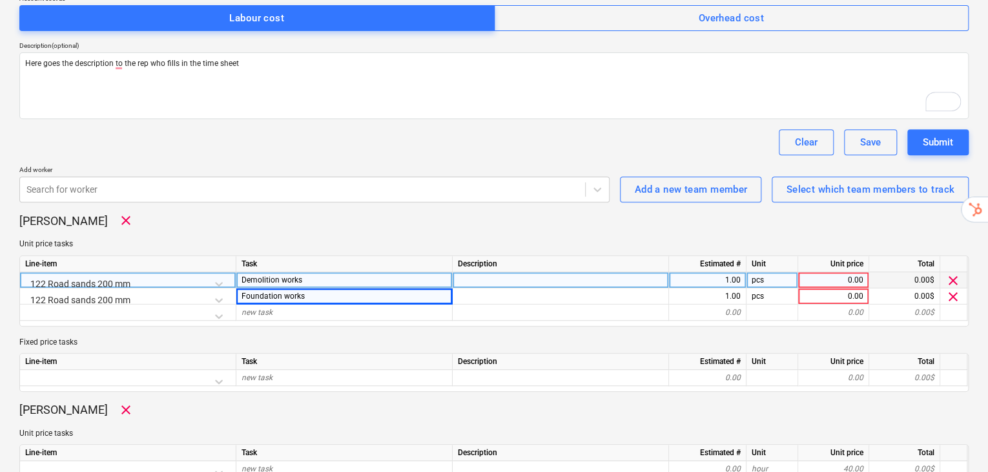
click at [296, 304] on div "Peeter Paan clear Unit price tasks Line-item Task Description Estimated # Unit …" at bounding box center [494, 302] width 950 height 178
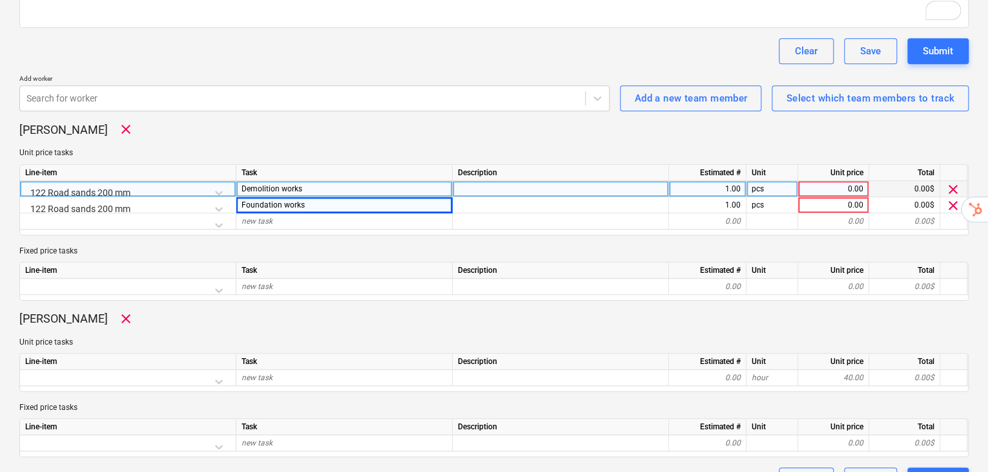
scroll to position [329, 0]
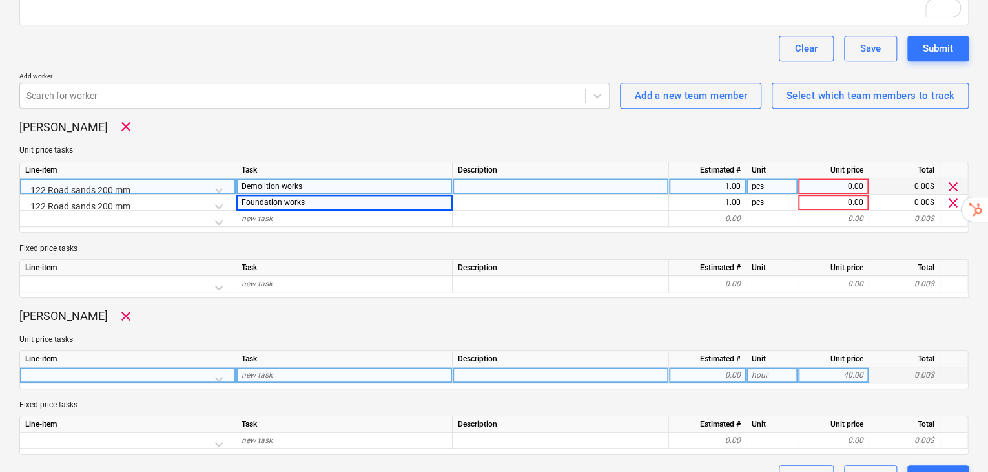
click at [322, 367] on div "new task" at bounding box center [344, 375] width 216 height 16
click at [313, 367] on input at bounding box center [344, 375] width 216 height 16
type input "Do this and that"
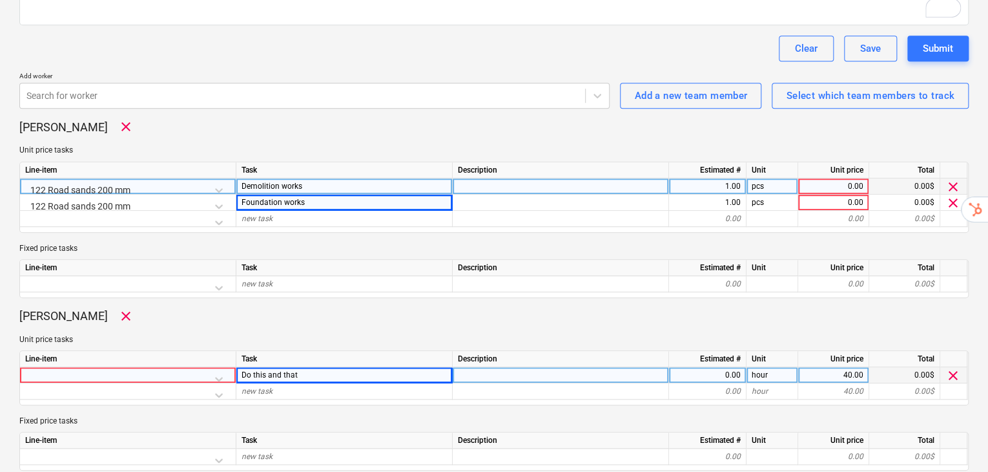
click at [234, 367] on div at bounding box center [128, 375] width 216 height 16
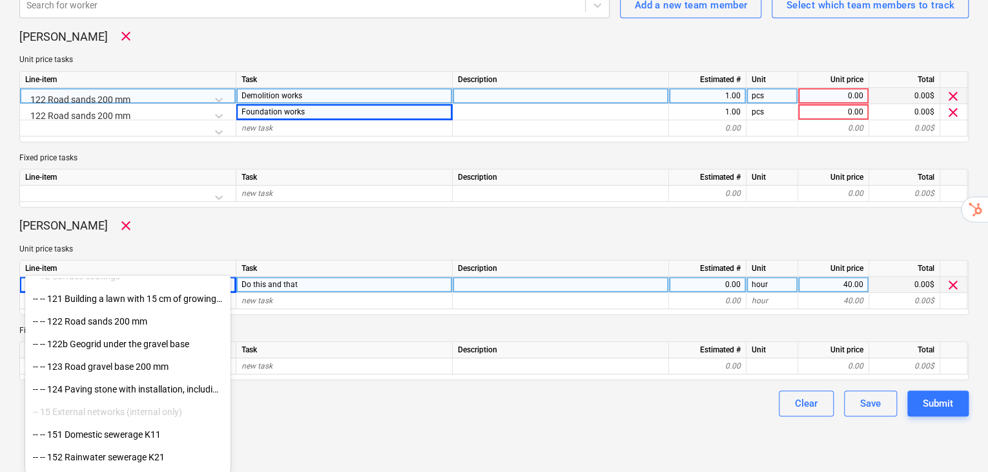
scroll to position [172, 0]
click at [88, 426] on div "-- -- 151 Domestic sewerage K11" at bounding box center [127, 433] width 205 height 21
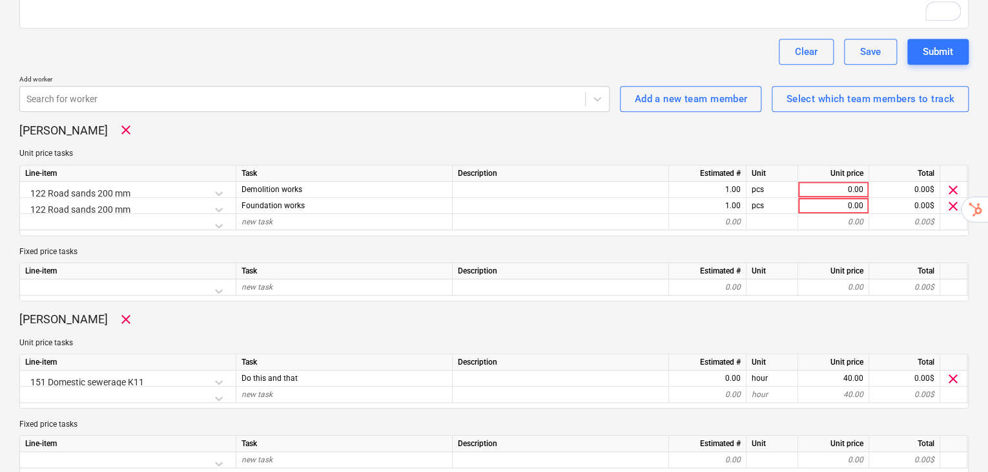
scroll to position [345, 0]
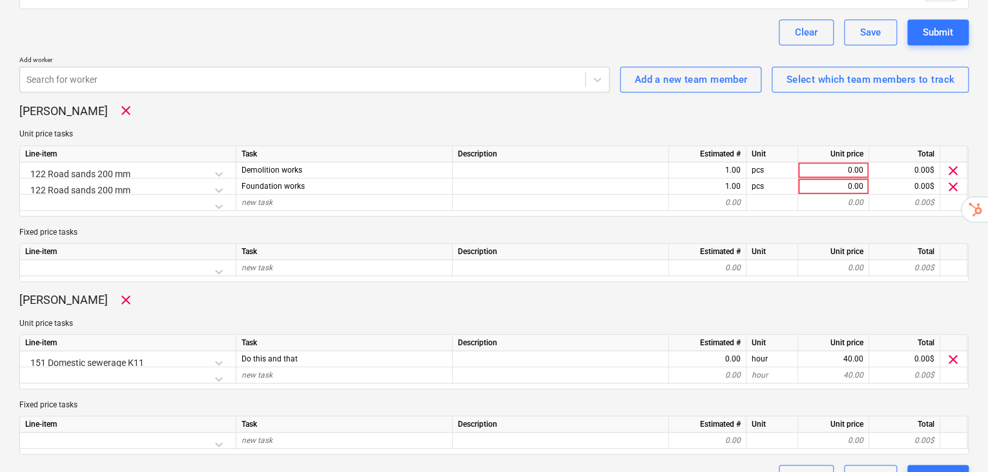
type textarea "x"
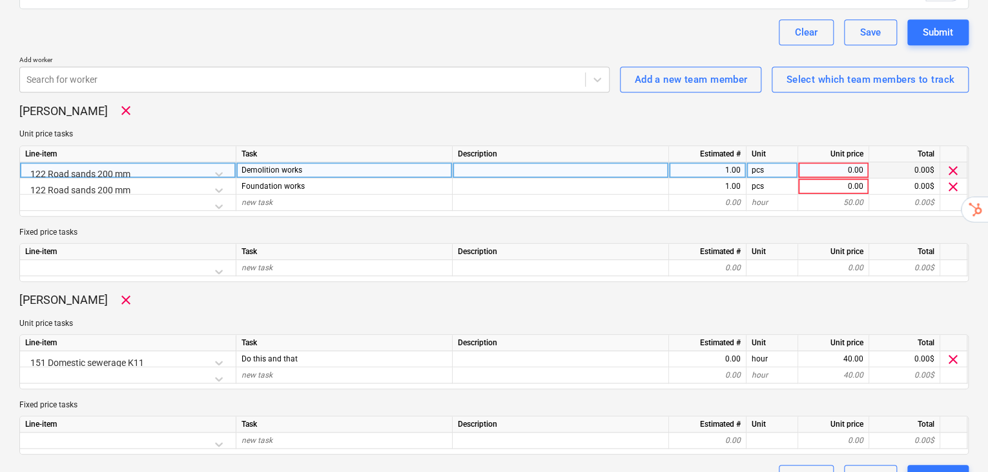
click at [735, 162] on div "1.00" at bounding box center [707, 170] width 67 height 16
drag, startPoint x: 777, startPoint y: 140, endPoint x: 749, endPoint y: 140, distance: 27.8
click at [749, 162] on div "pcs" at bounding box center [773, 170] width 52 height 16
type input "hour"
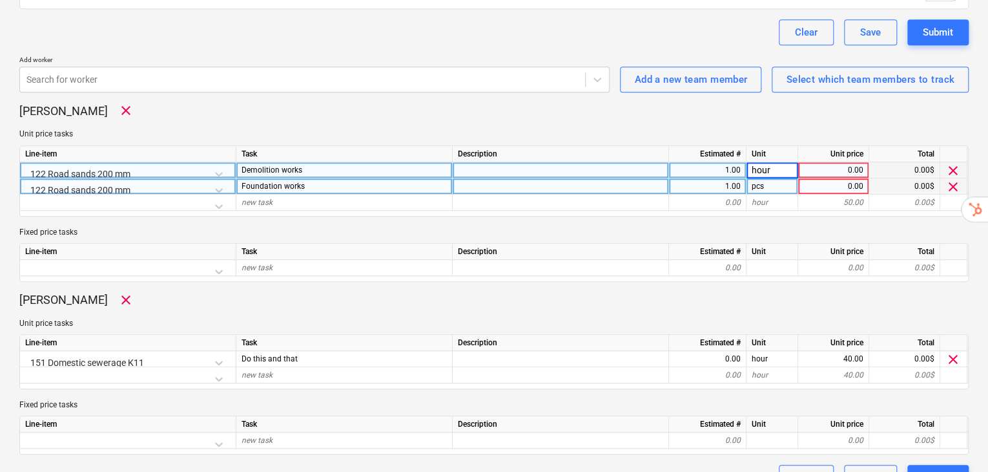
type textarea "x"
drag, startPoint x: 767, startPoint y: 151, endPoint x: 749, endPoint y: 151, distance: 18.7
click at [749, 178] on div "pcs" at bounding box center [773, 186] width 52 height 16
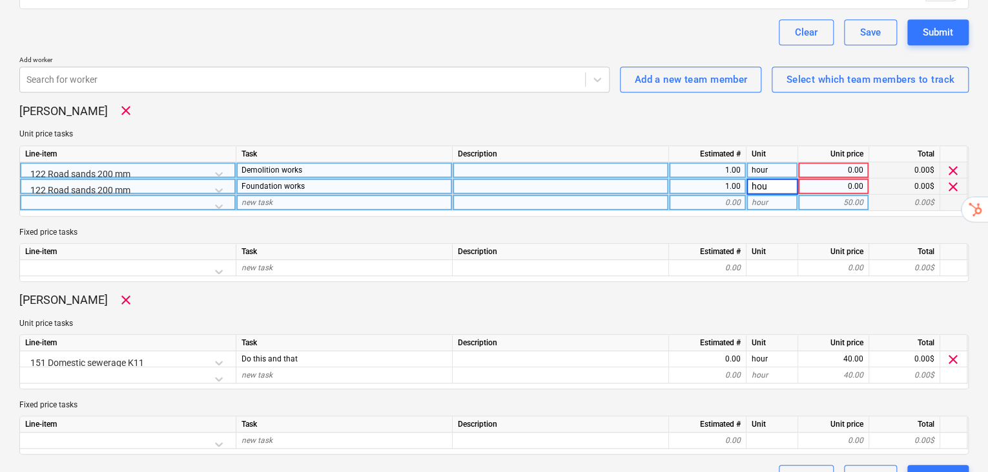
type input "hour"
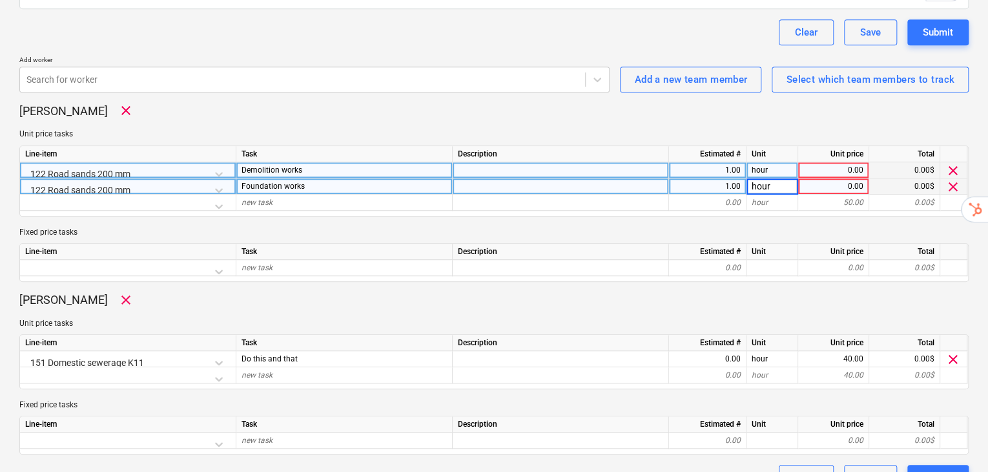
type textarea "x"
click at [859, 162] on div "0.00" at bounding box center [834, 170] width 60 height 16
type input "50"
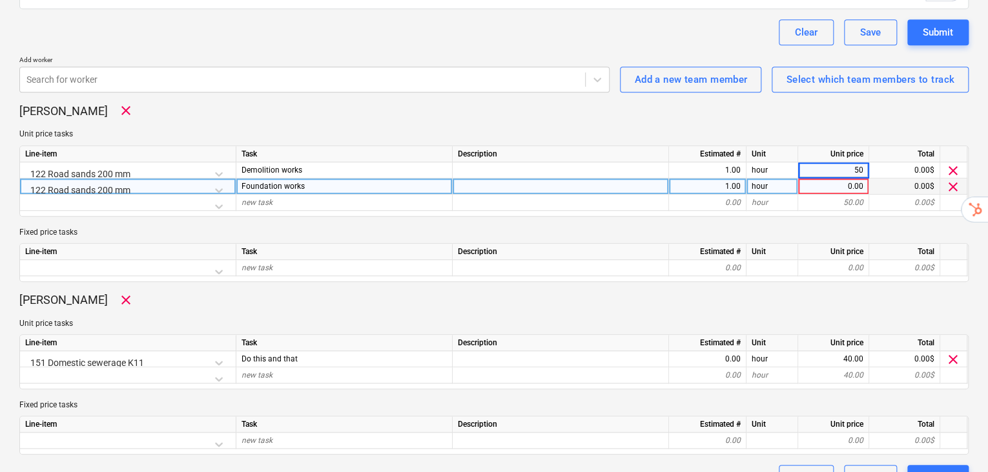
type textarea "x"
click at [862, 178] on div "0.00" at bounding box center [834, 186] width 60 height 16
type input "50"
click at [623, 194] on div "Peeter Paan clear Unit price tasks Line-item Task Description Estimated # Unit …" at bounding box center [494, 192] width 950 height 178
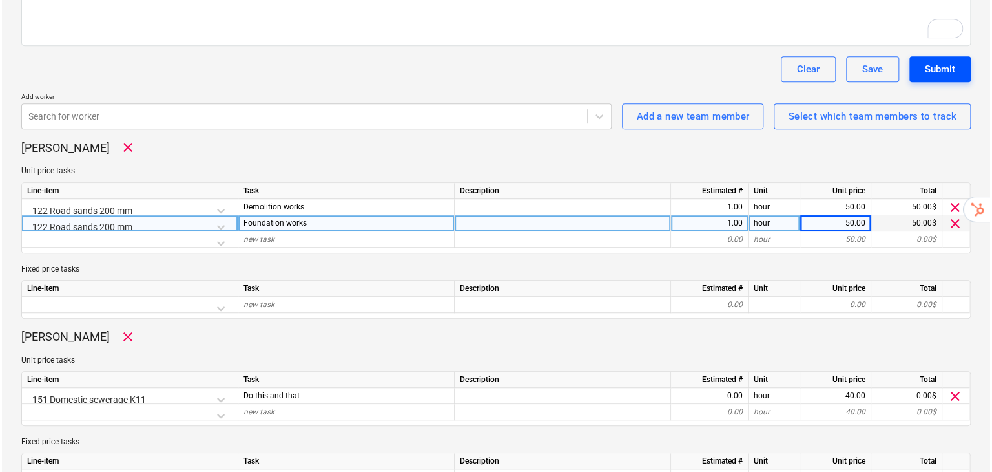
scroll to position [258, 0]
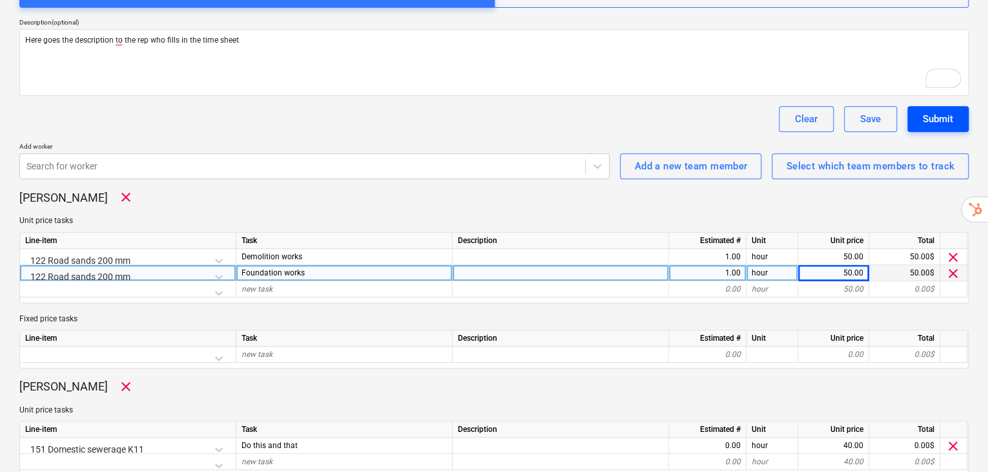
click at [941, 110] on div "Submit" at bounding box center [938, 118] width 30 height 17
type textarea "x"
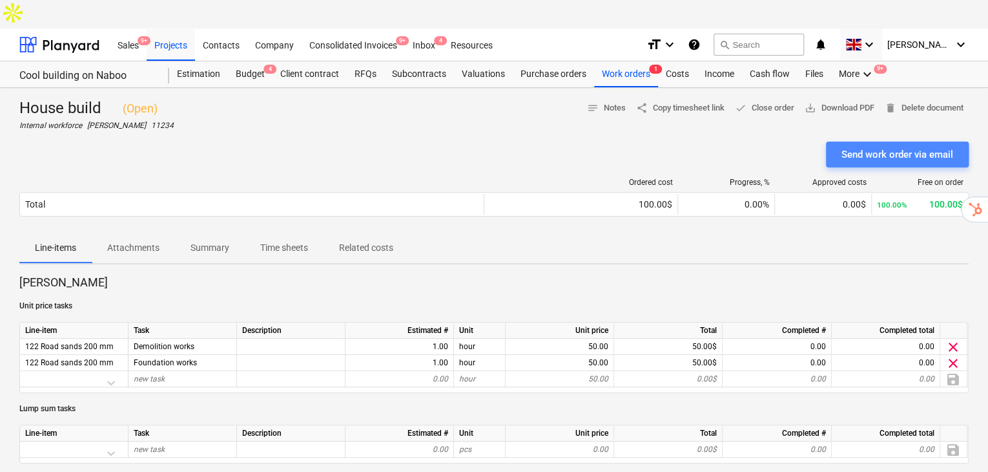
click at [880, 146] on div "Send work order via email" at bounding box center [898, 154] width 112 height 17
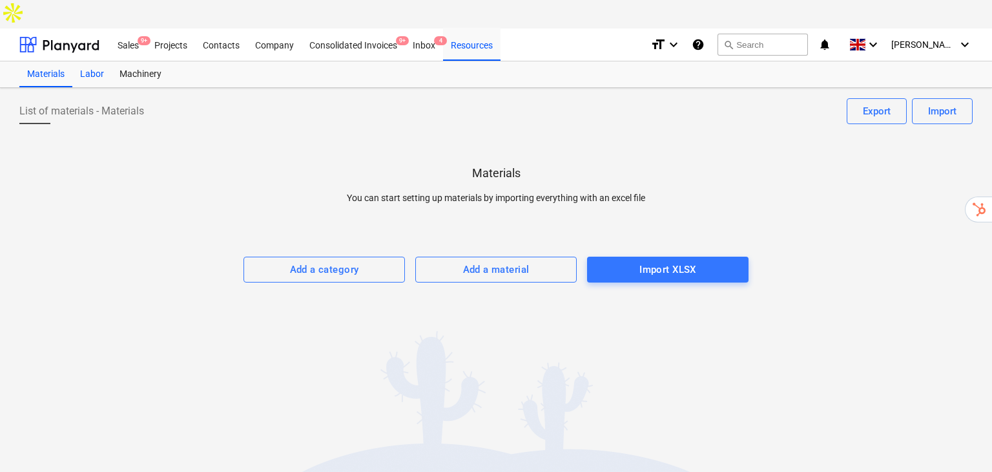
click at [106, 61] on div "Labor" at bounding box center [91, 74] width 39 height 26
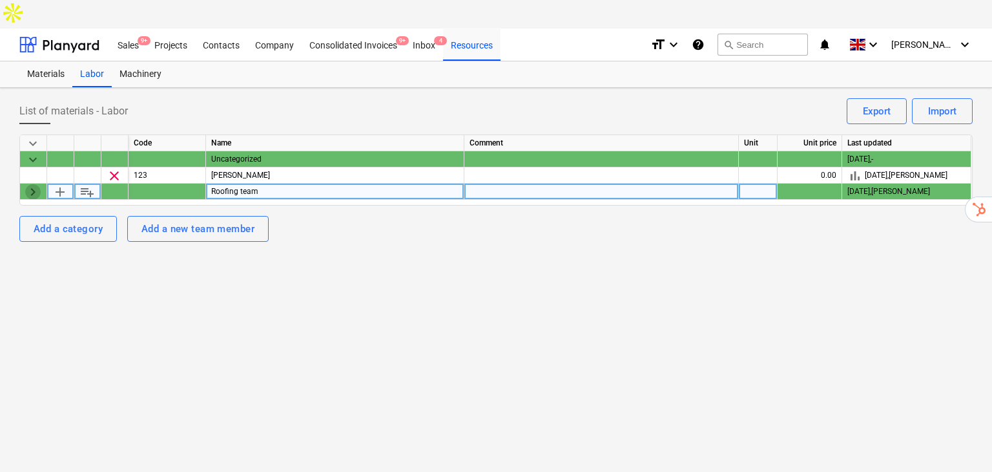
click at [32, 184] on span "keyboard_arrow_right" at bounding box center [33, 192] width 16 height 16
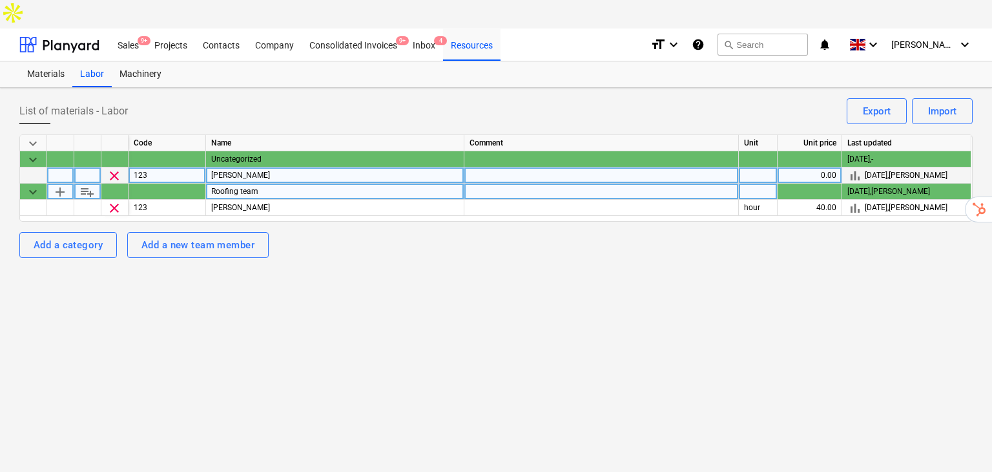
click at [835, 167] on div "0.00" at bounding box center [810, 175] width 65 height 16
type input "4"
type input "50"
click at [751, 167] on div at bounding box center [758, 175] width 39 height 16
type input "hour"
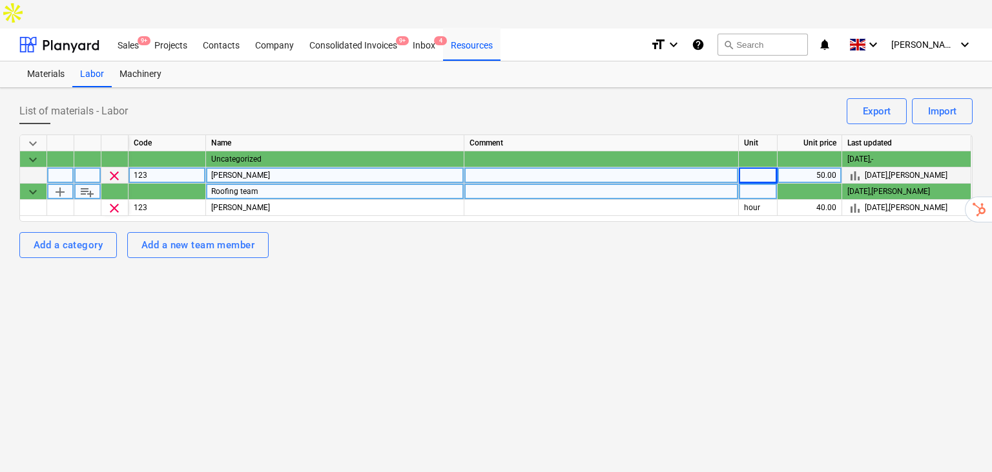
click at [779, 326] on div "List of materials - Labor Import Export keyboard_arrow_down Code Name Comment U…" at bounding box center [496, 294] width 992 height 412
click at [534, 223] on div "keyboard_arrow_down Code Name Comment Unit Unit price Last updated keyboard_arr…" at bounding box center [496, 195] width 954 height 123
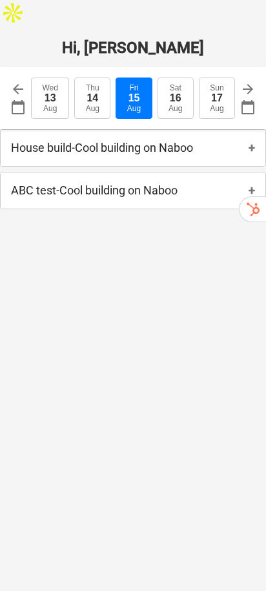
click at [233, 130] on div "House build - Cool building on Naboo +" at bounding box center [133, 148] width 265 height 36
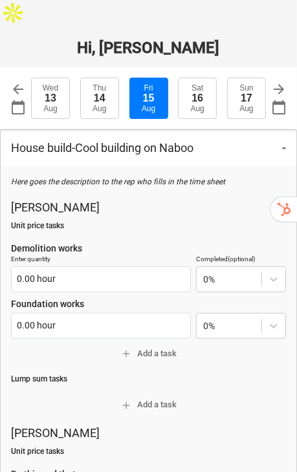
type textarea "x"
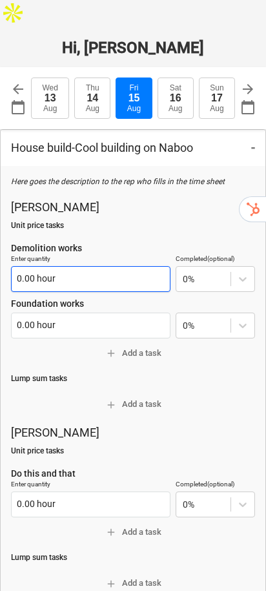
click at [135, 266] on input "0.00 hour" at bounding box center [91, 279] width 160 height 26
type input "5"
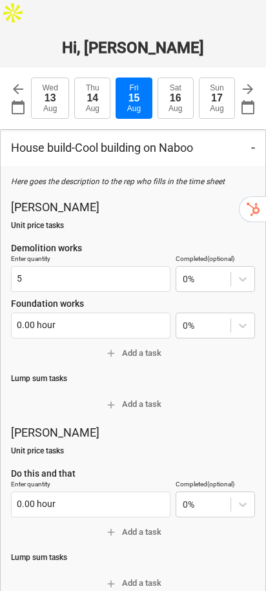
click at [142, 397] on span "add Add a task" at bounding box center [133, 404] width 234 height 15
type textarea "x"
type input "5.00 hour"
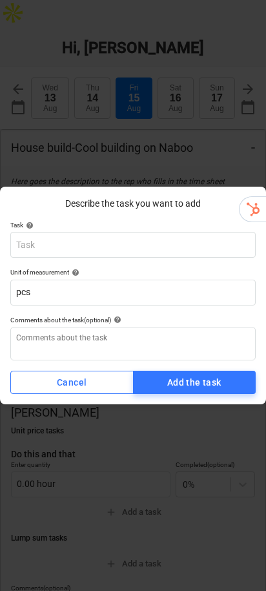
click at [183, 127] on div "Describe the task you want to add Task help Unit of measurement help pcs Commen…" at bounding box center [133, 295] width 266 height 591
click at [59, 392] on button "Cancel" at bounding box center [71, 382] width 123 height 23
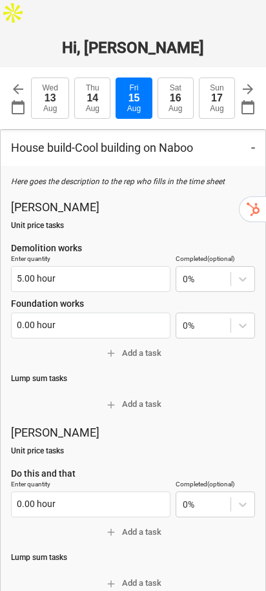
click at [61, 397] on span "add Add a task" at bounding box center [133, 404] width 234 height 15
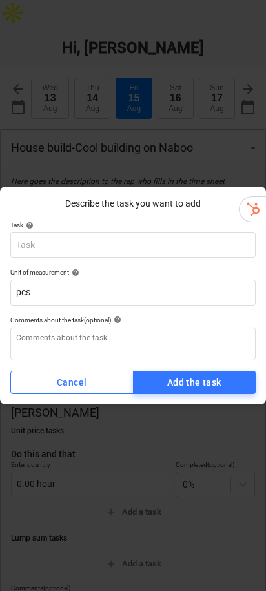
click at [89, 380] on span "Cancel" at bounding box center [72, 383] width 103 height 16
type textarea "x"
